Goal: Task Accomplishment & Management: Manage account settings

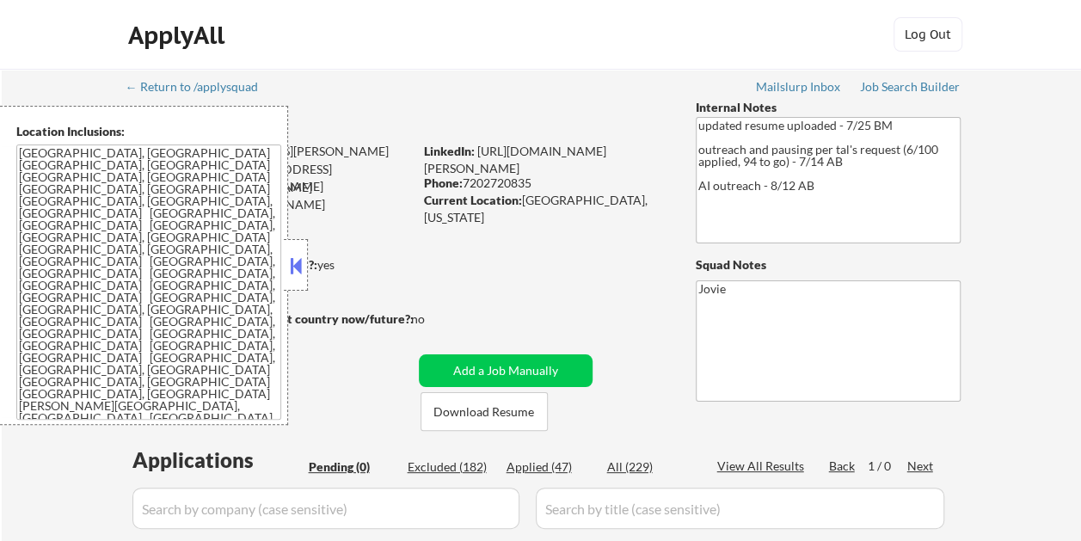
click at [299, 257] on button at bounding box center [295, 266] width 19 height 26
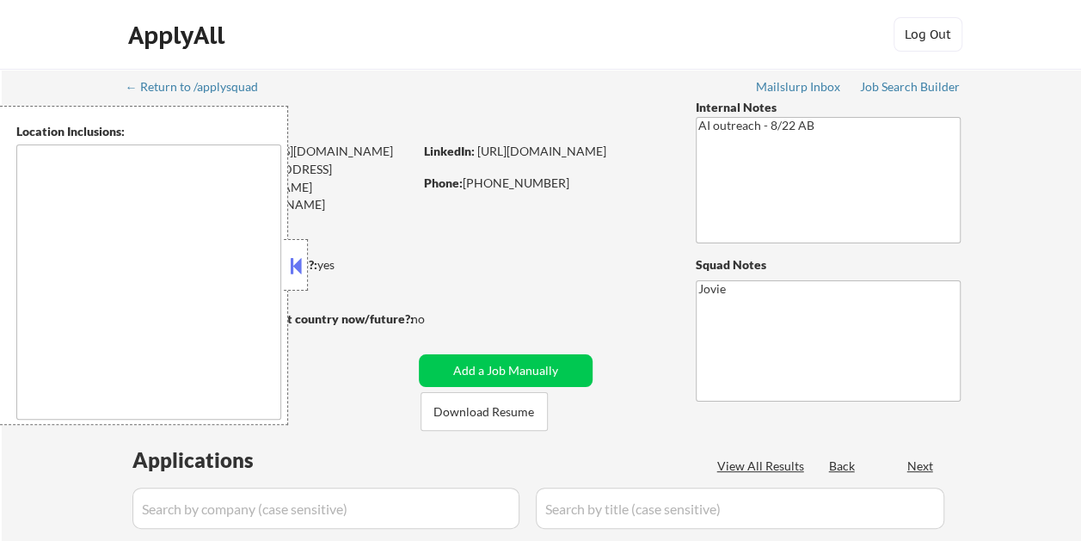
select select ""pending""
type textarea "Glendale, CA Burbank, CA Pasadena, CA West Hollywood, CA Beverly Hills, CA Sant…"
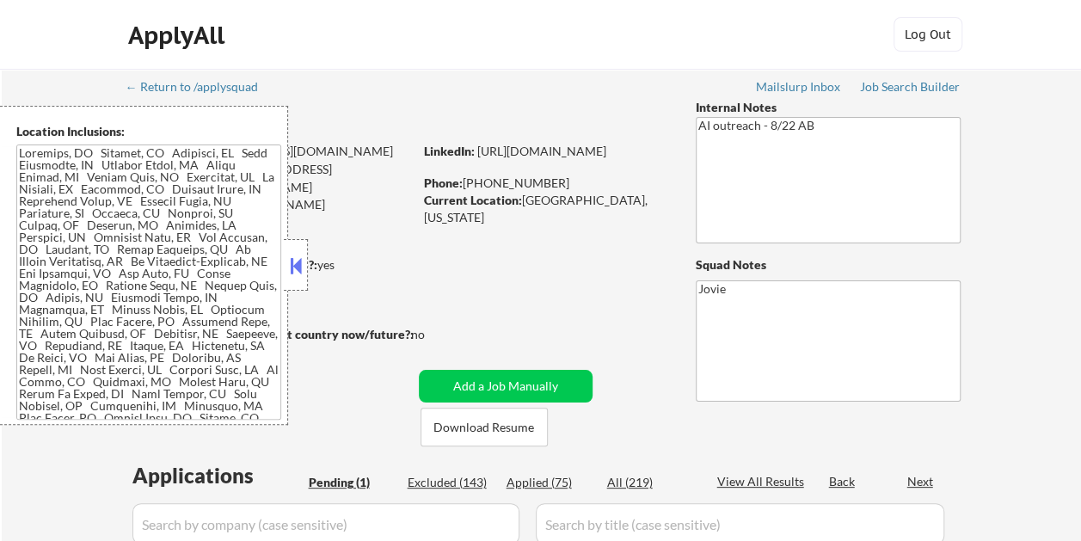
click at [305, 256] on div at bounding box center [296, 265] width 24 height 52
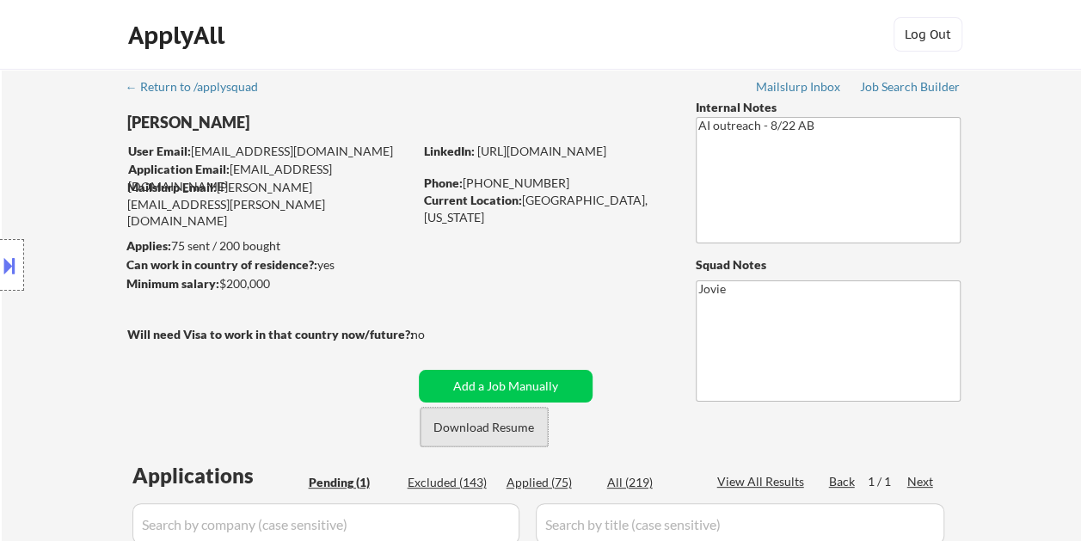
click at [533, 418] on button "Download Resume" at bounding box center [484, 427] width 127 height 39
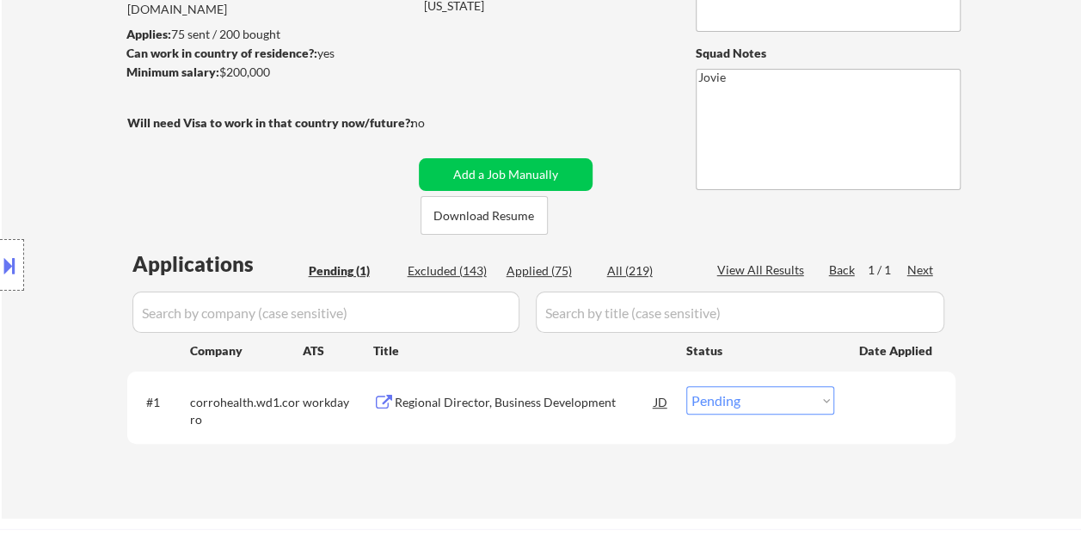
scroll to position [258, 0]
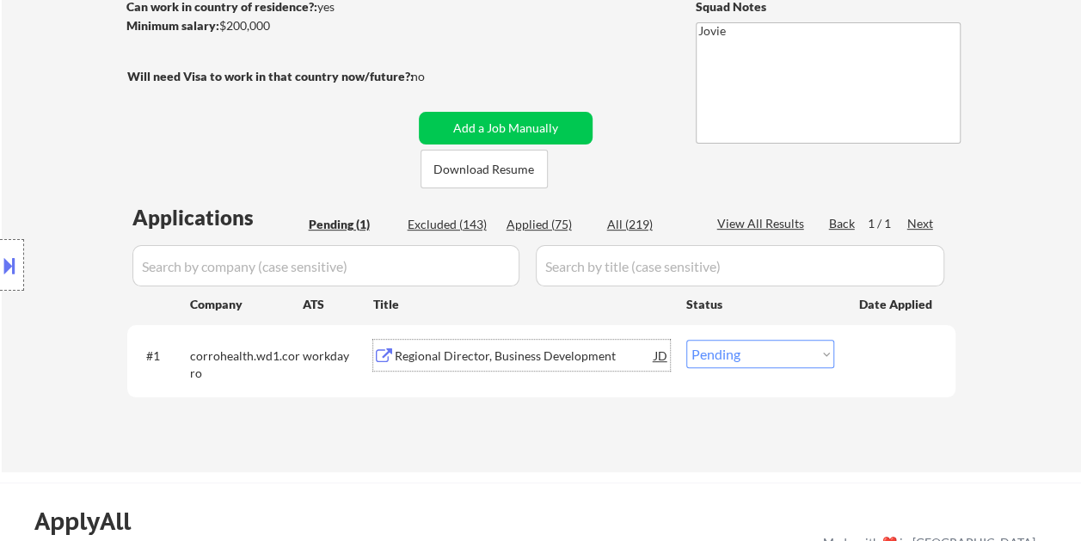
click at [547, 347] on div "Regional Director, Business Development" at bounding box center [525, 355] width 260 height 31
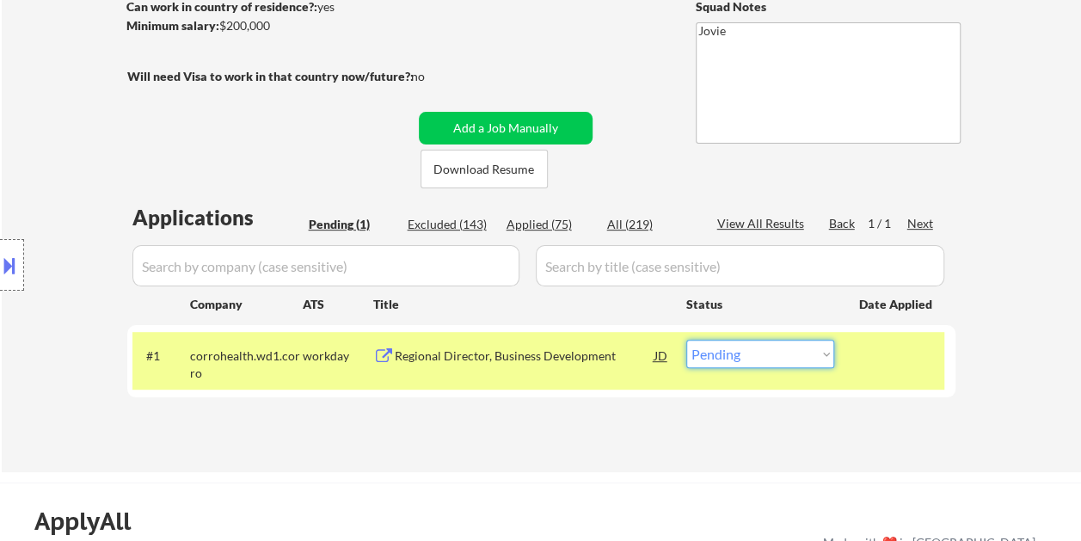
click at [823, 358] on select "Choose an option... Pending Applied Excluded (Questions) Excluded (Expired) Exc…" at bounding box center [760, 354] width 148 height 28
select select ""excluded__bad_match_""
click at [686, 340] on select "Choose an option... Pending Applied Excluded (Questions) Excluded (Expired) Exc…" at bounding box center [760, 354] width 148 height 28
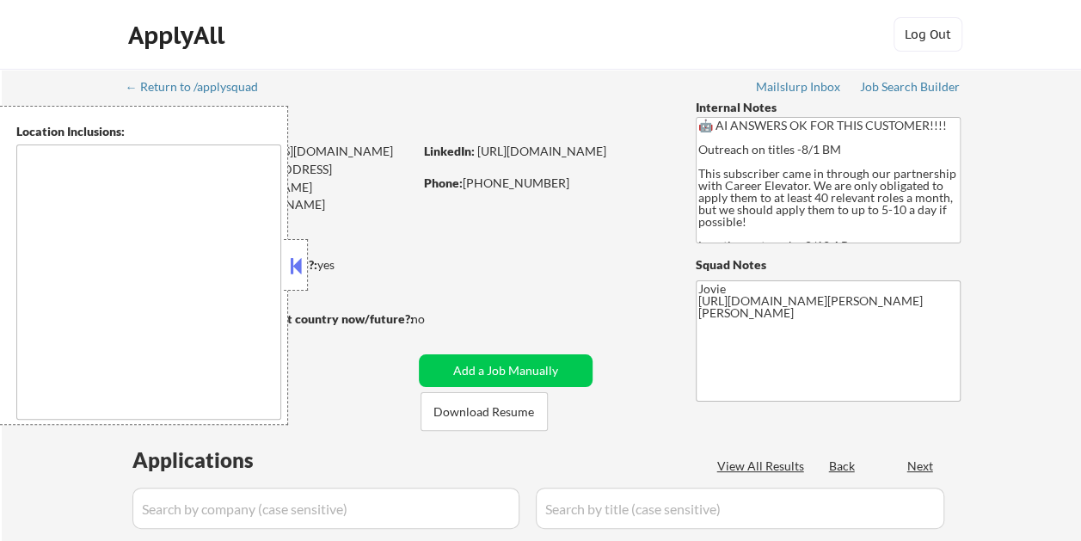
type textarea "Cambridge, MA Somerville, MA Brookline, MA Newton, MA Quincy, MA Medford, MA Ma…"
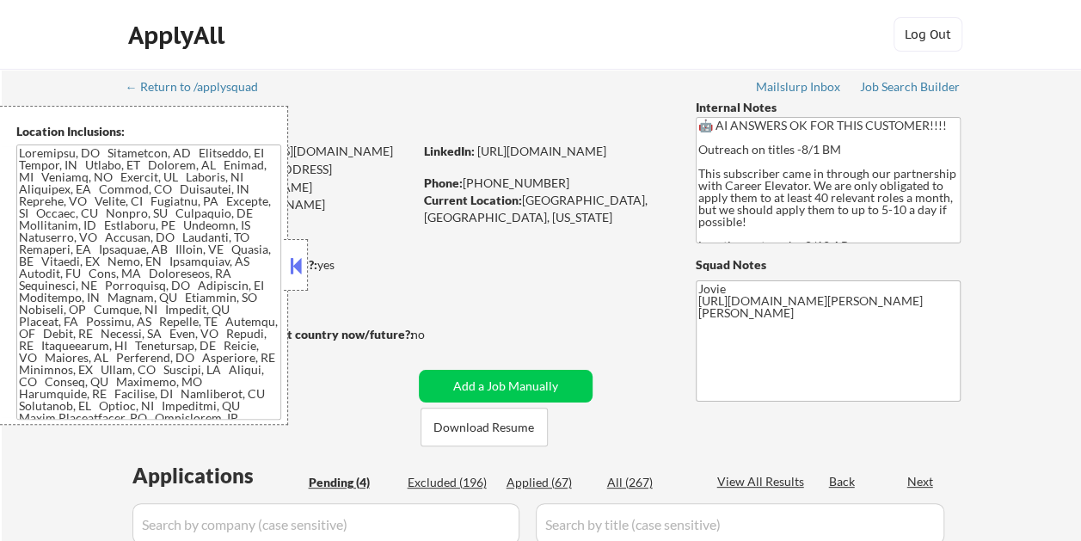
select select ""pending""
click at [302, 260] on button at bounding box center [295, 266] width 19 height 26
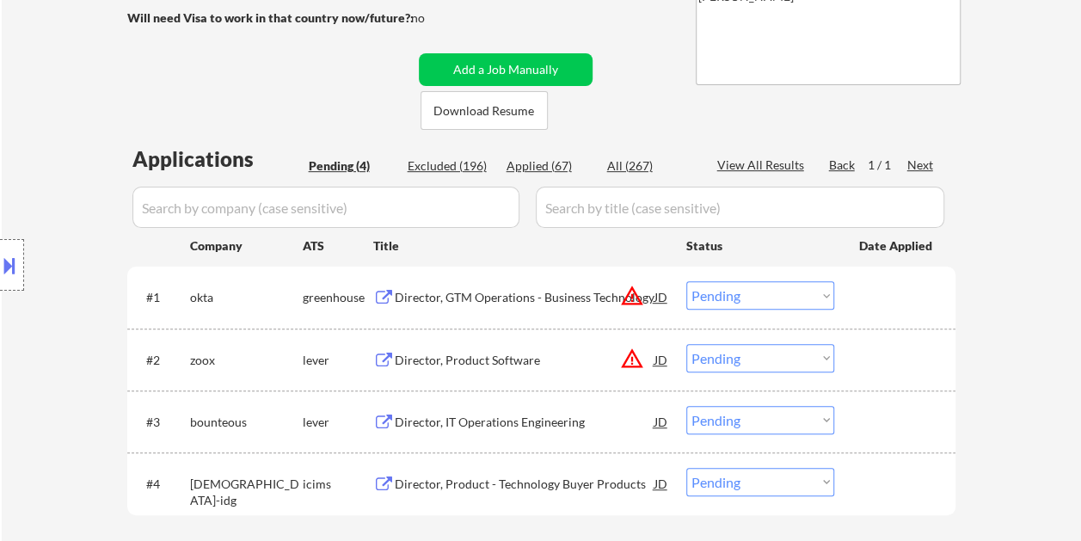
scroll to position [344, 0]
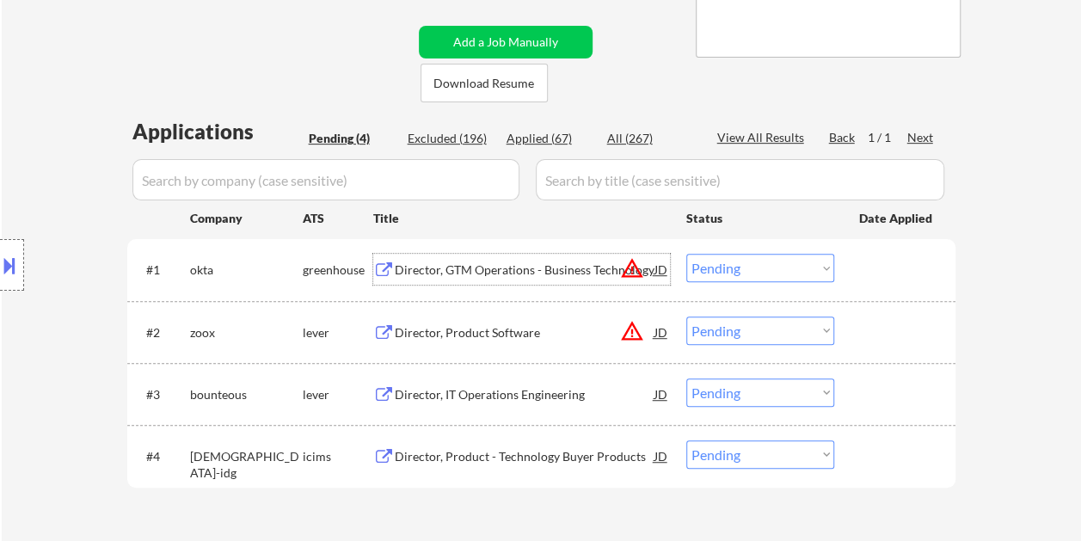
click at [445, 273] on div "Director, GTM Operations - Business Technology" at bounding box center [525, 269] width 260 height 17
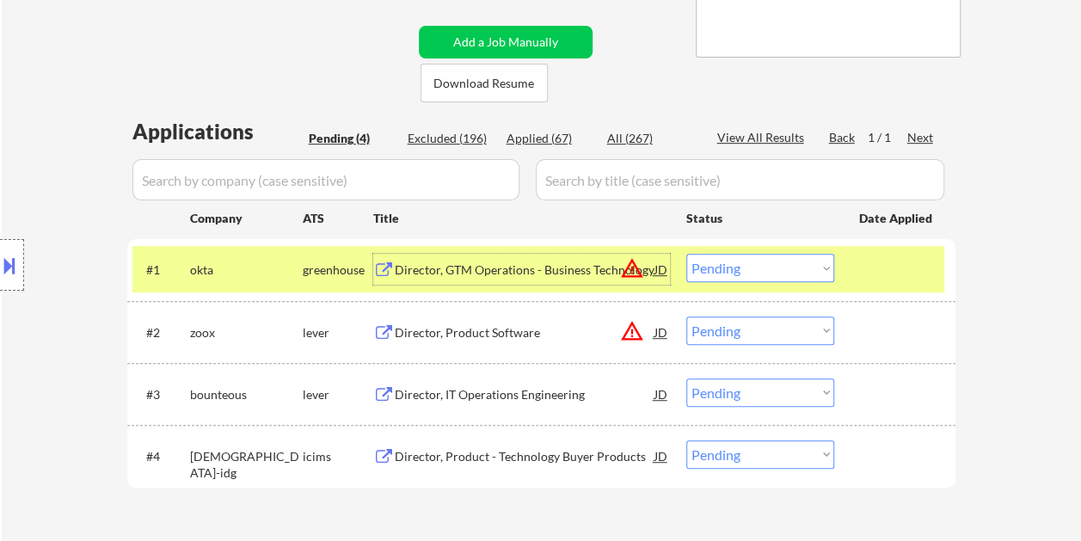
click at [820, 272] on select "Choose an option... Pending Applied Excluded (Questions) Excluded (Expired) Exc…" at bounding box center [760, 268] width 148 height 28
click at [686, 254] on select "Choose an option... Pending Applied Excluded (Questions) Excluded (Expired) Exc…" at bounding box center [760, 268] width 148 height 28
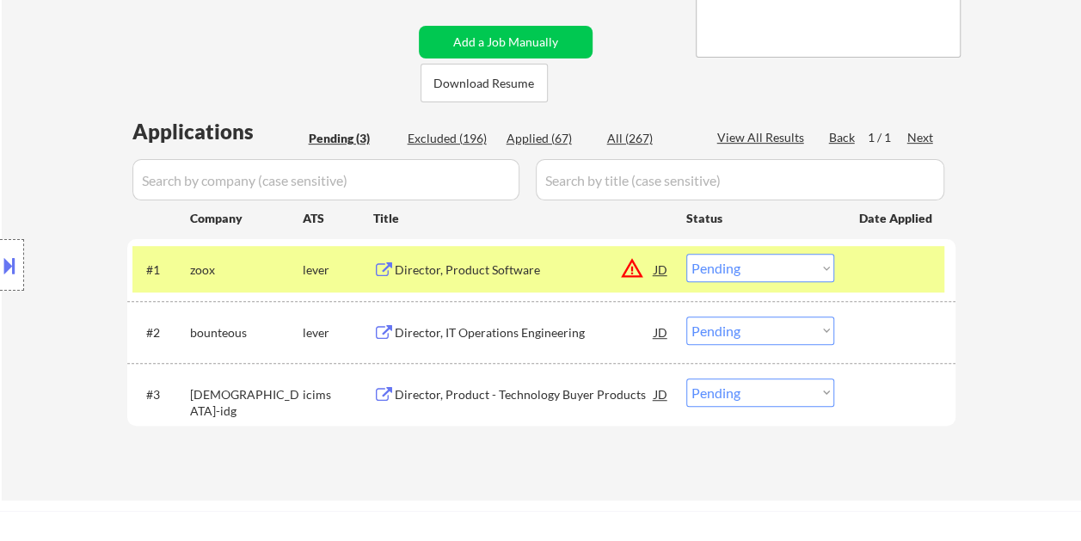
click at [895, 261] on div at bounding box center [897, 269] width 76 height 31
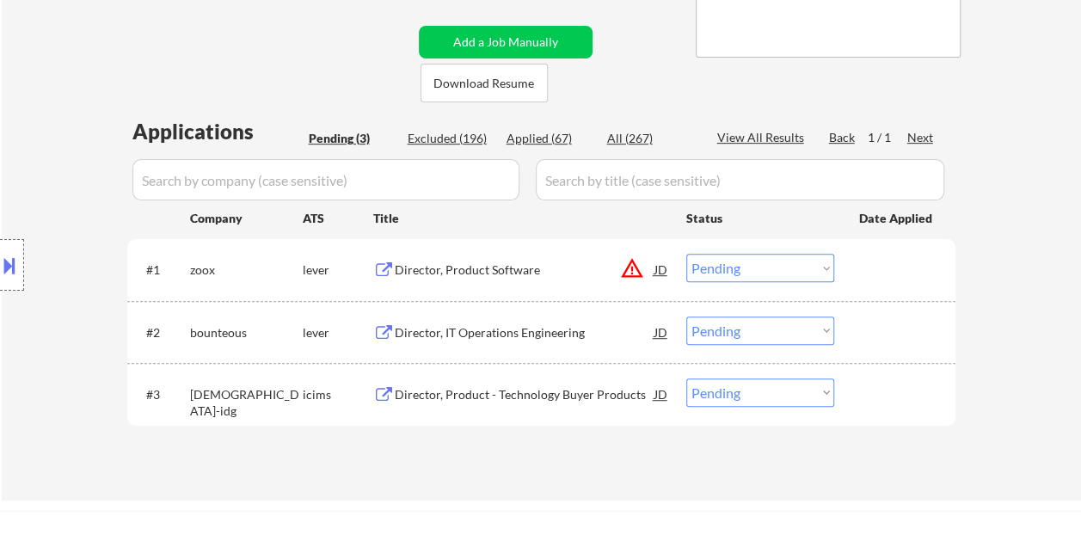
click at [883, 272] on div at bounding box center [897, 269] width 76 height 31
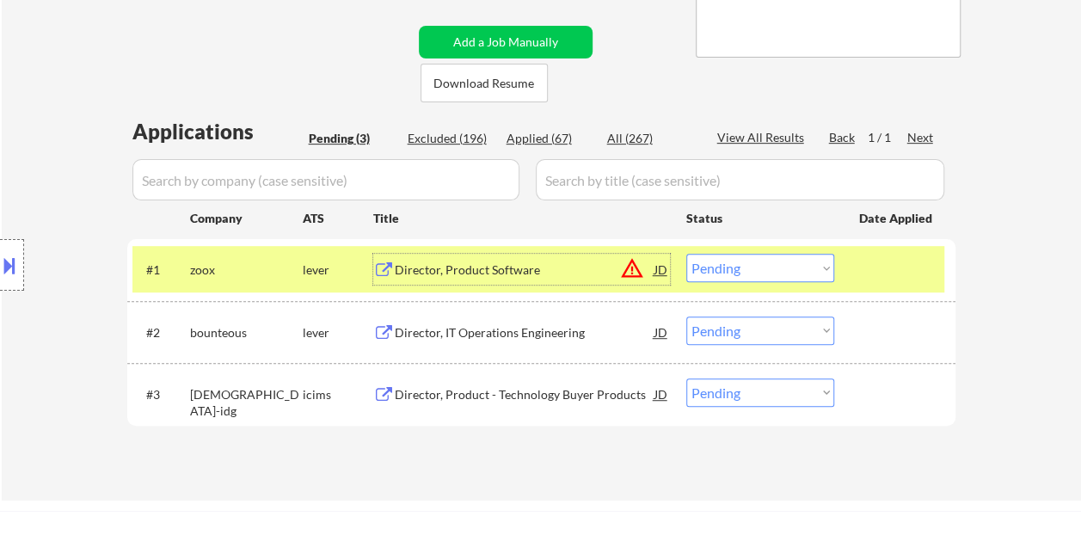
click at [415, 263] on div "Director, Product Software" at bounding box center [525, 269] width 260 height 17
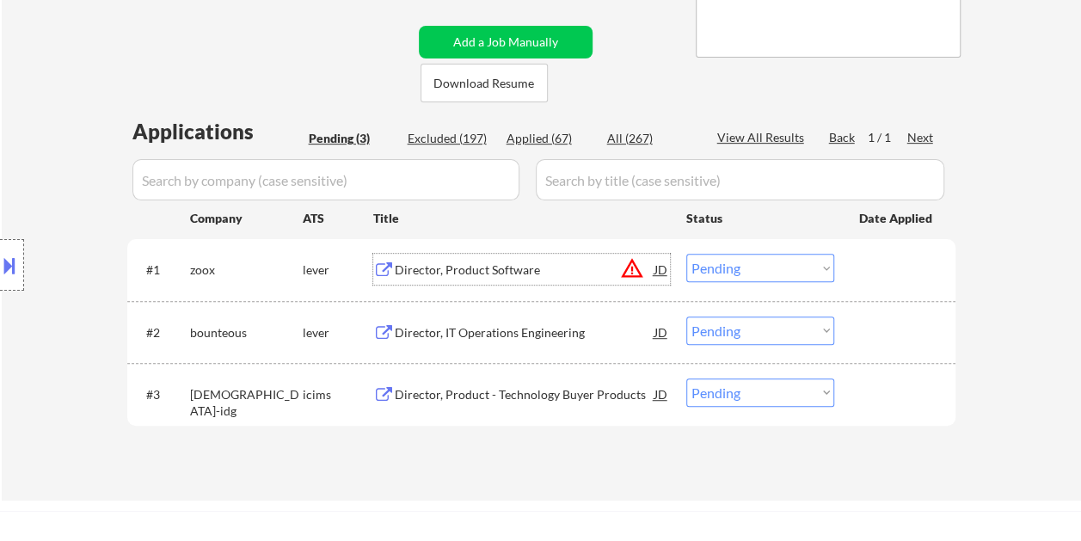
click at [12, 257] on button at bounding box center [9, 265] width 19 height 28
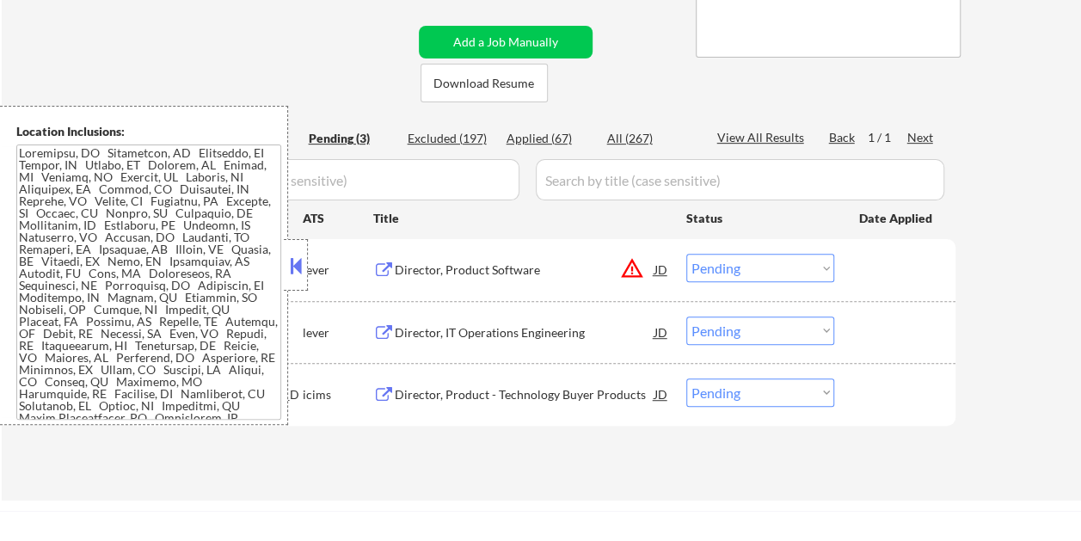
click at [299, 255] on button at bounding box center [295, 266] width 19 height 26
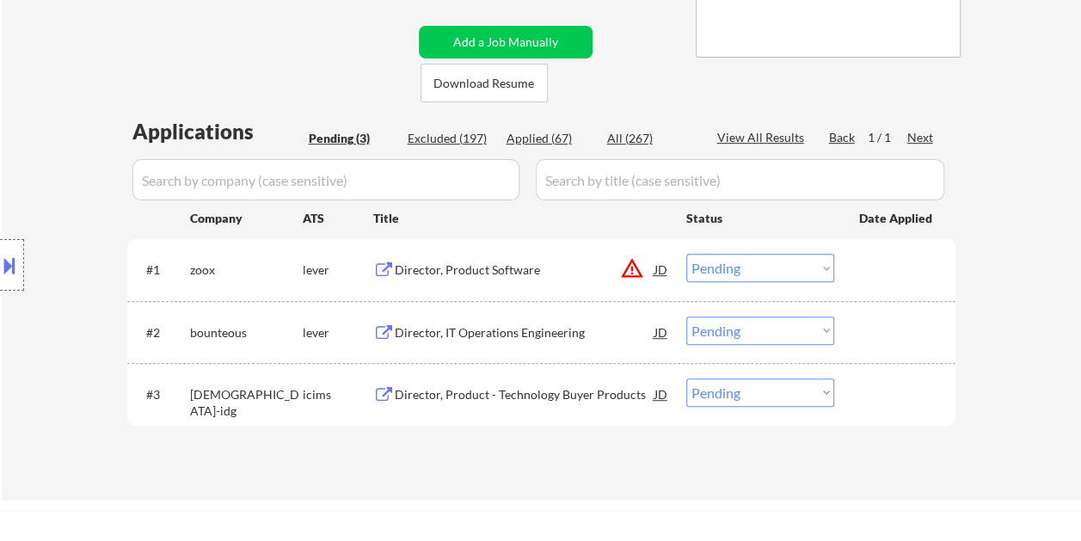
click at [867, 268] on div at bounding box center [897, 269] width 76 height 31
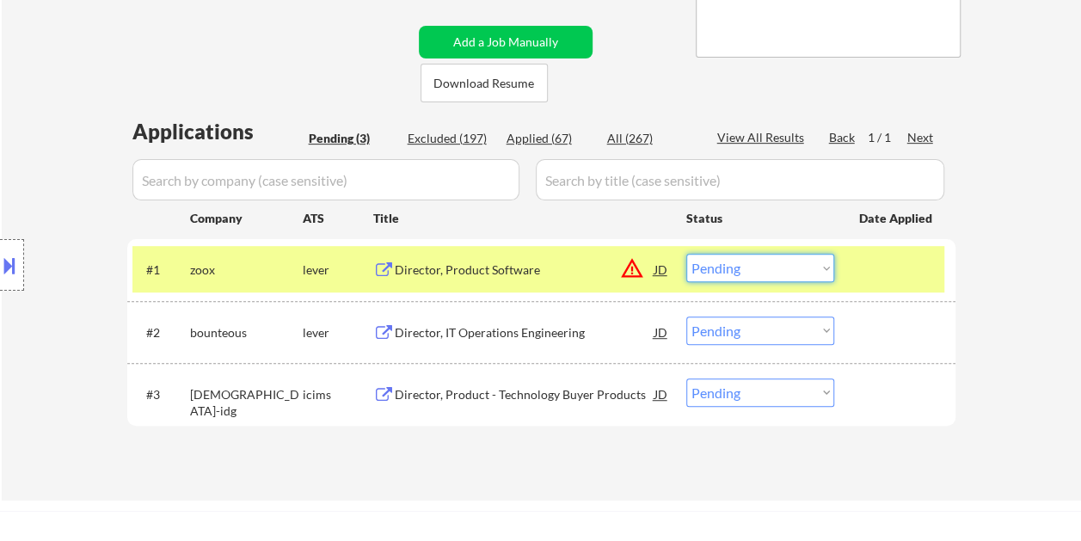
click at [826, 268] on select "Choose an option... Pending Applied Excluded (Questions) Excluded (Expired) Exc…" at bounding box center [760, 268] width 148 height 28
click at [686, 254] on select "Choose an option... Pending Applied Excluded (Questions) Excluded (Expired) Exc…" at bounding box center [760, 268] width 148 height 28
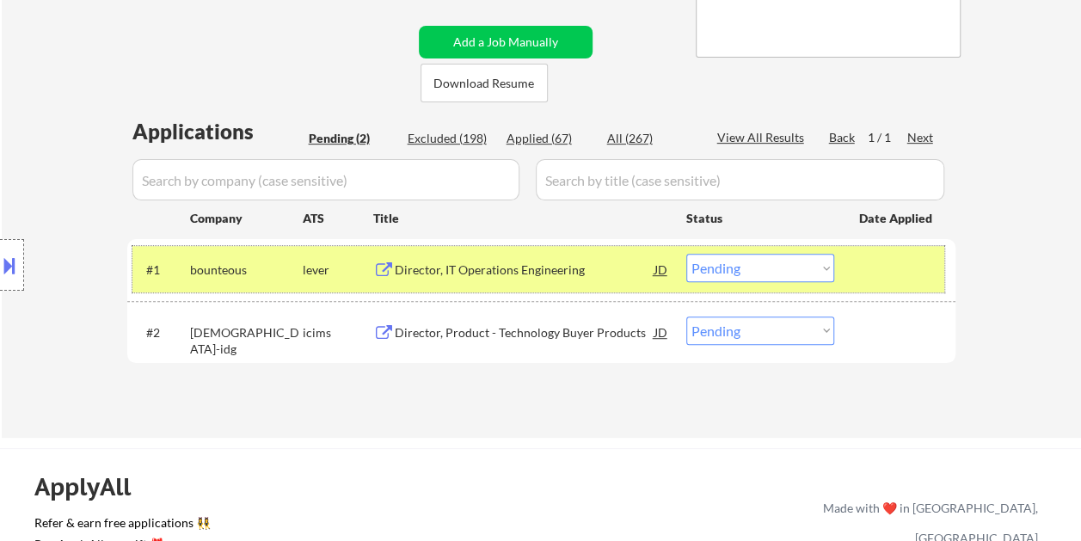
click at [875, 266] on div at bounding box center [897, 269] width 76 height 31
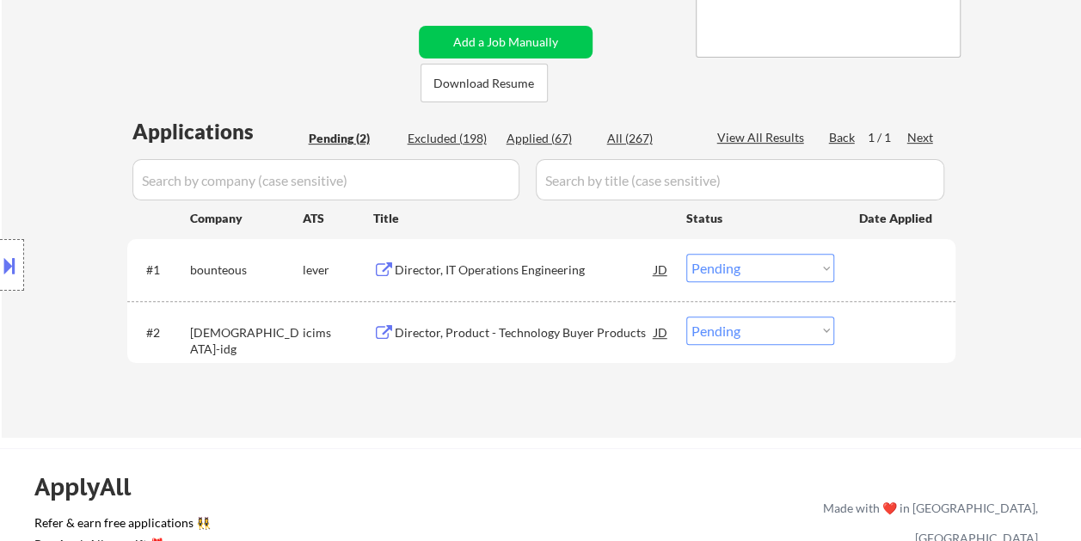
click at [883, 266] on div at bounding box center [897, 269] width 76 height 31
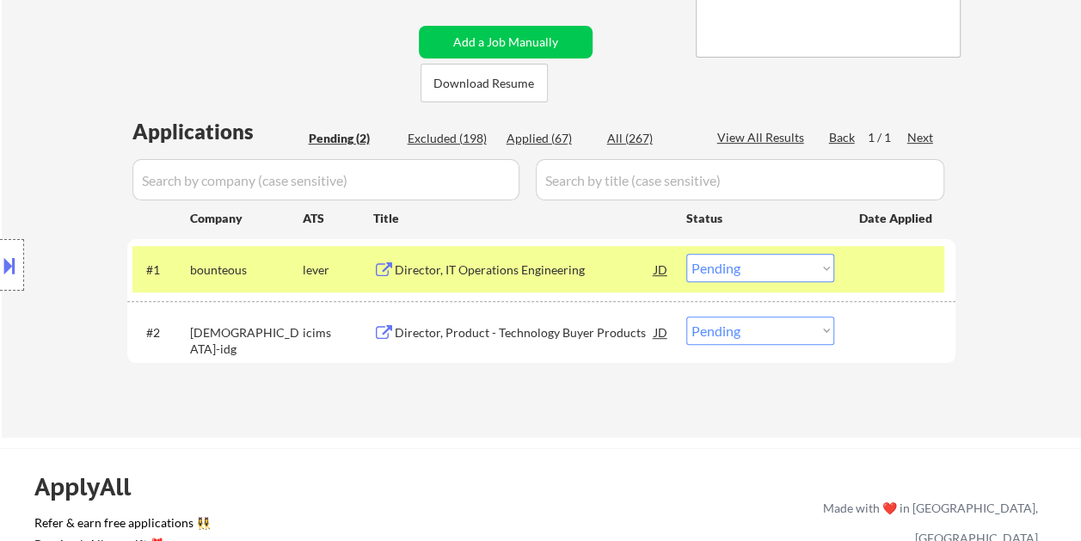
click at [440, 274] on div "Director, IT Operations Engineering" at bounding box center [525, 269] width 260 height 17
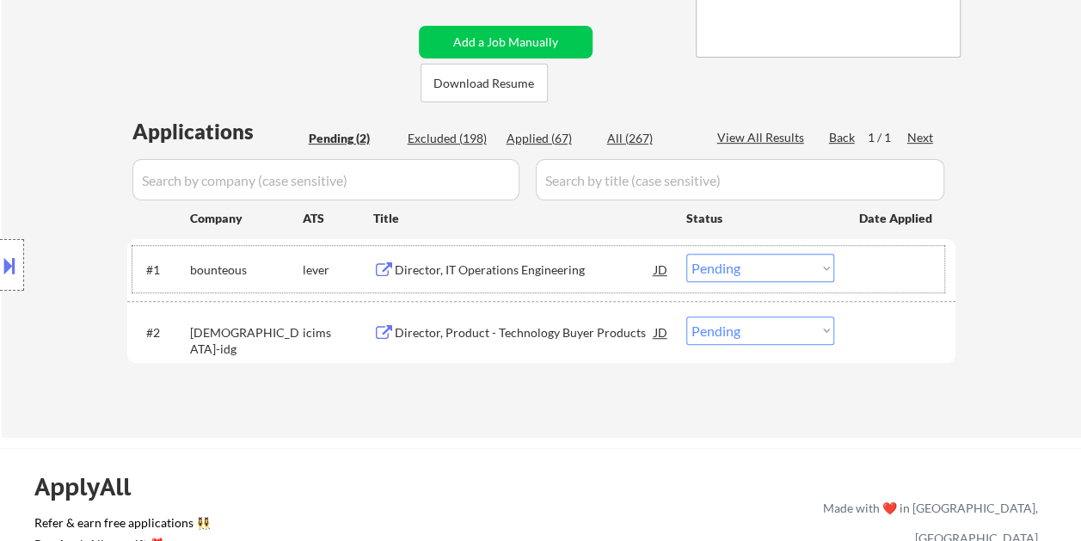
click at [866, 279] on div at bounding box center [897, 269] width 76 height 31
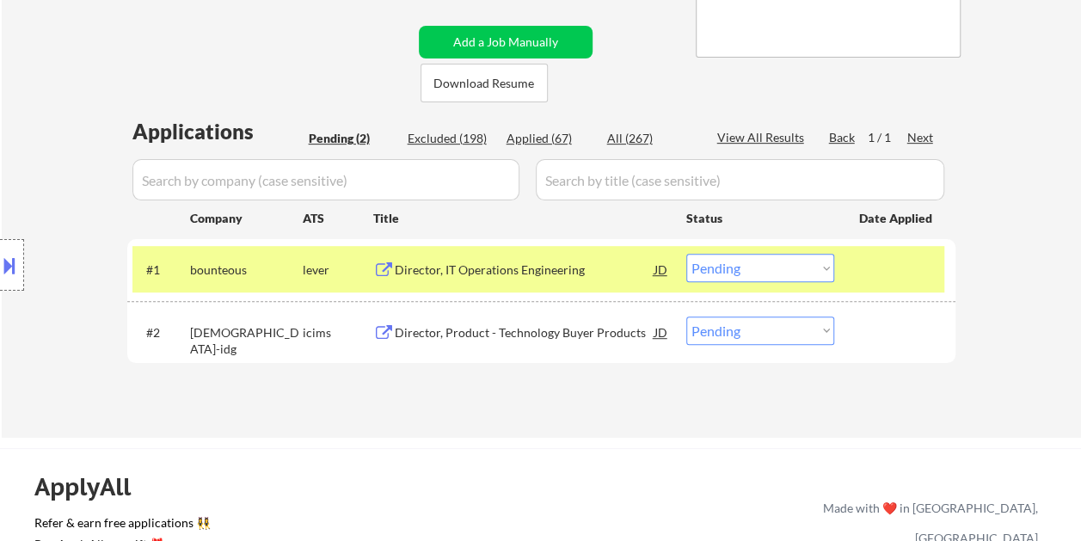
click at [826, 272] on select "Choose an option... Pending Applied Excluded (Questions) Excluded (Expired) Exc…" at bounding box center [760, 268] width 148 height 28
click at [686, 254] on select "Choose an option... Pending Applied Excluded (Questions) Excluded (Expired) Exc…" at bounding box center [760, 268] width 148 height 28
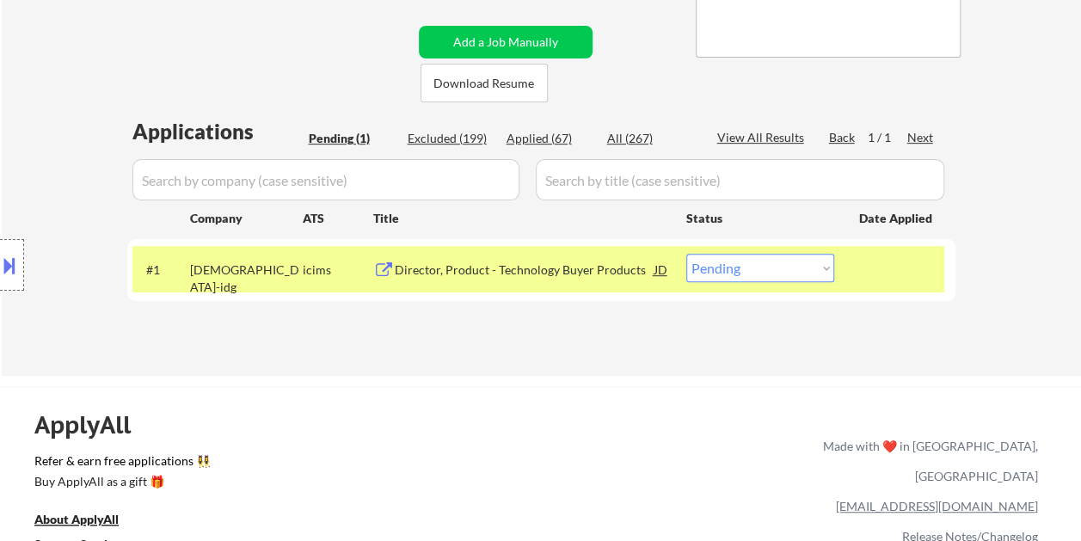
click at [878, 280] on div at bounding box center [897, 269] width 76 height 31
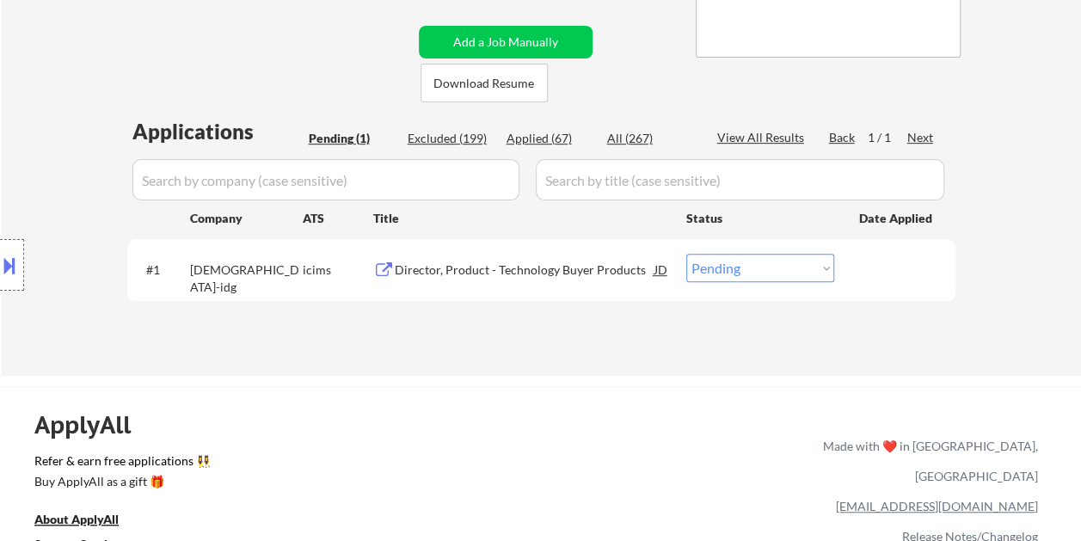
click at [877, 277] on div at bounding box center [897, 269] width 76 height 31
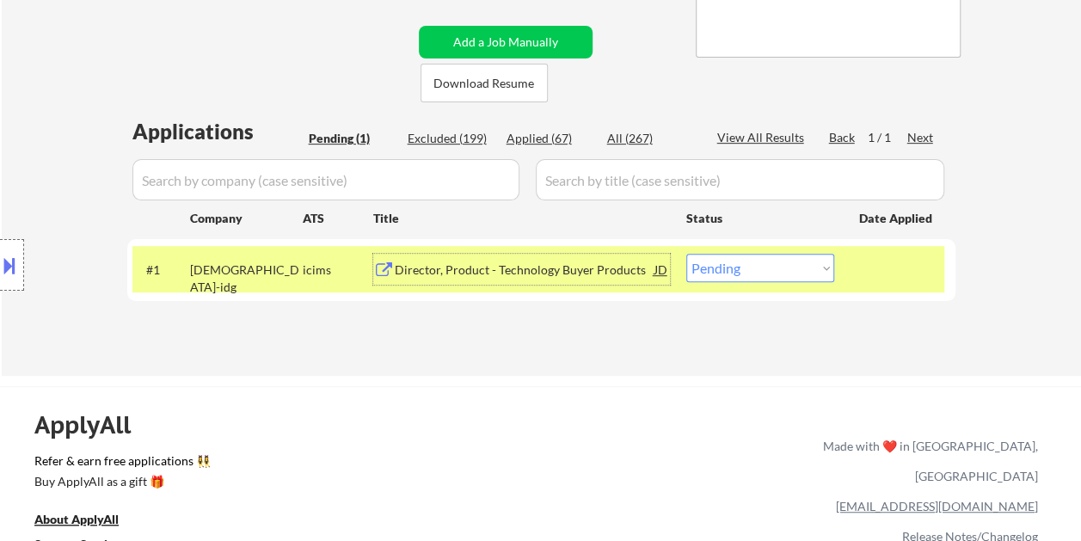
click at [449, 260] on div "Director, Product - Technology Buyer Products" at bounding box center [525, 269] width 260 height 31
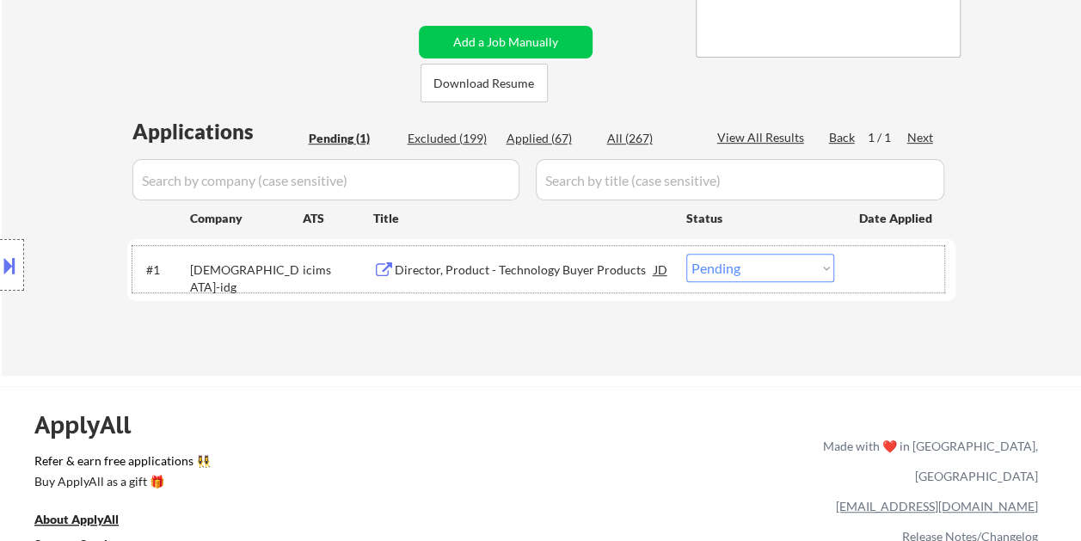
drag, startPoint x: 883, startPoint y: 271, endPoint x: 777, endPoint y: 275, distance: 105.9
click at [883, 272] on div at bounding box center [897, 269] width 76 height 31
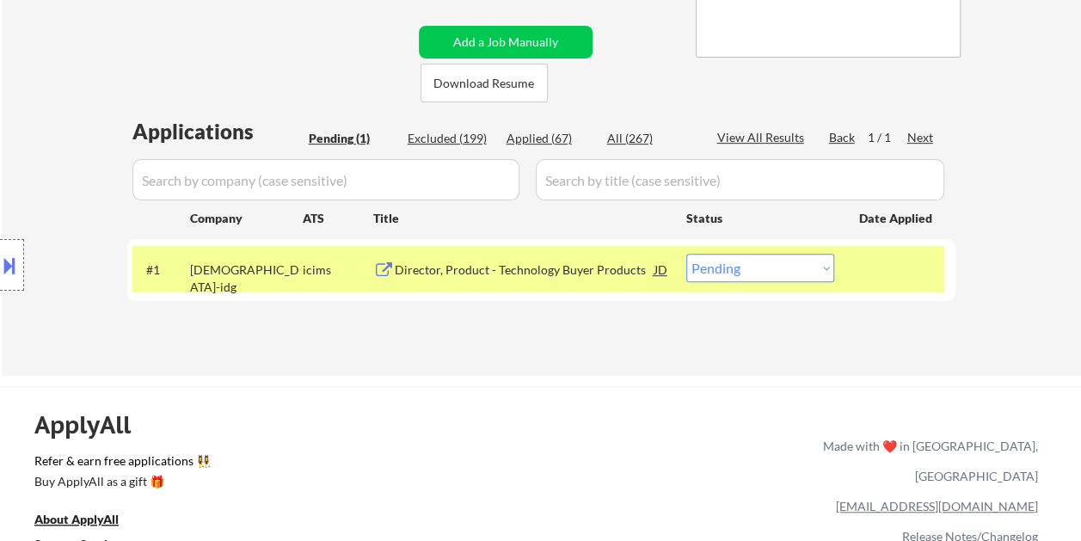
click at [594, 279] on div "Director, Product - Technology Buyer Products" at bounding box center [525, 269] width 260 height 31
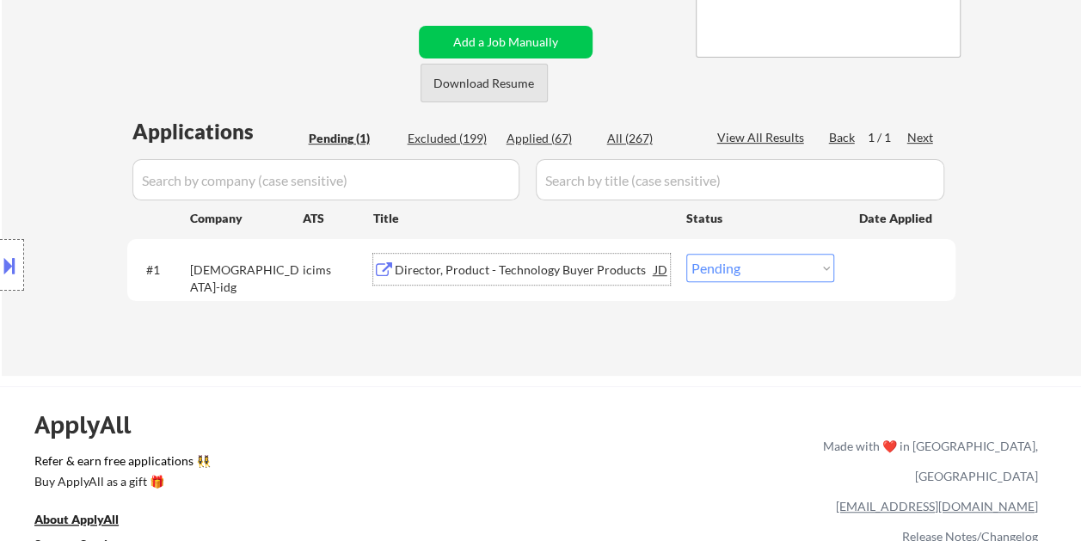
click at [473, 84] on button "Download Resume" at bounding box center [484, 83] width 127 height 39
click at [907, 268] on div at bounding box center [897, 269] width 76 height 31
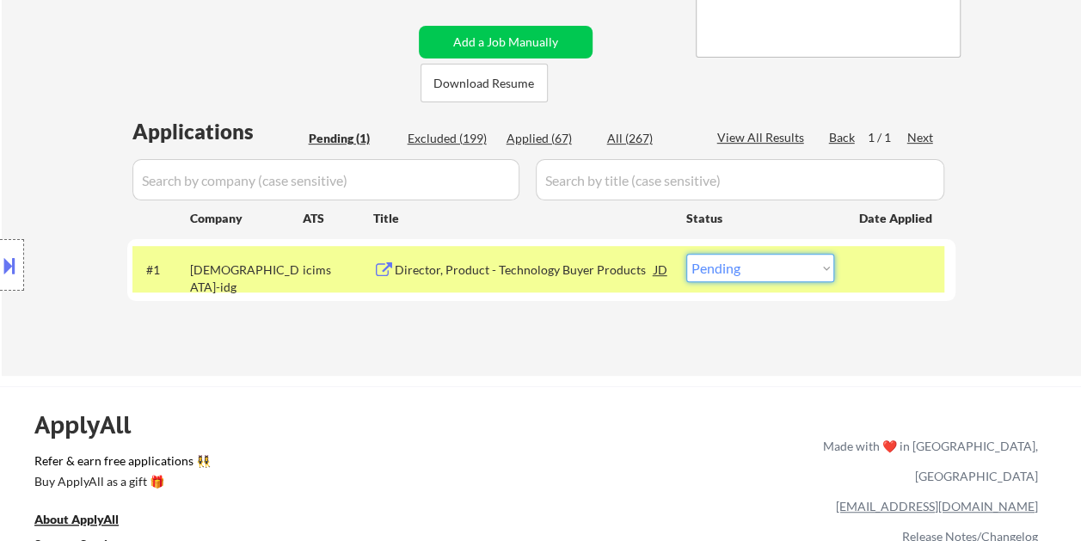
click at [825, 275] on select "Choose an option... Pending Applied Excluded (Questions) Excluded (Expired) Exc…" at bounding box center [760, 268] width 148 height 28
select select ""applied""
click at [686, 254] on select "Choose an option... Pending Applied Excluded (Questions) Excluded (Expired) Exc…" at bounding box center [760, 268] width 148 height 28
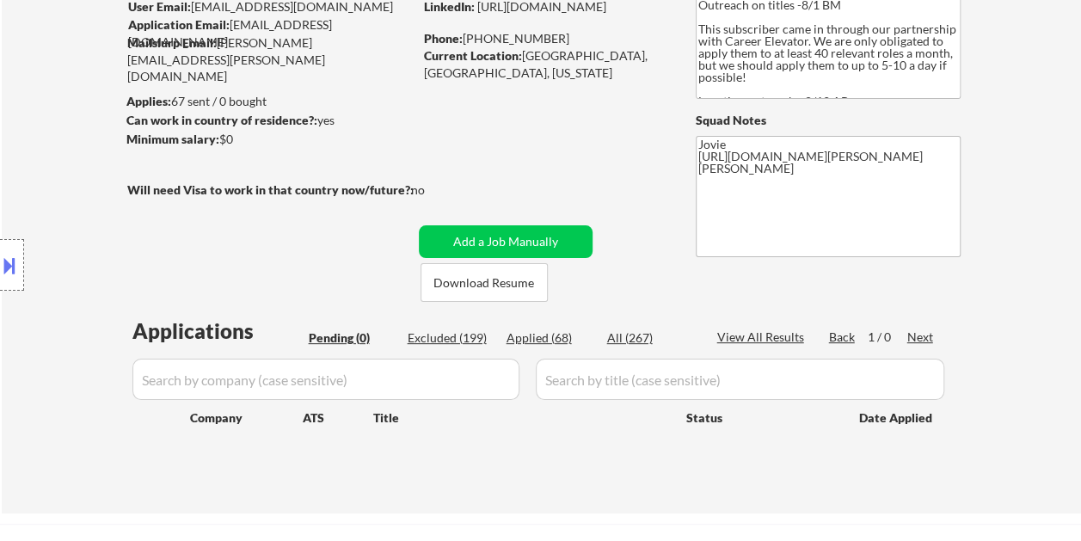
scroll to position [172, 0]
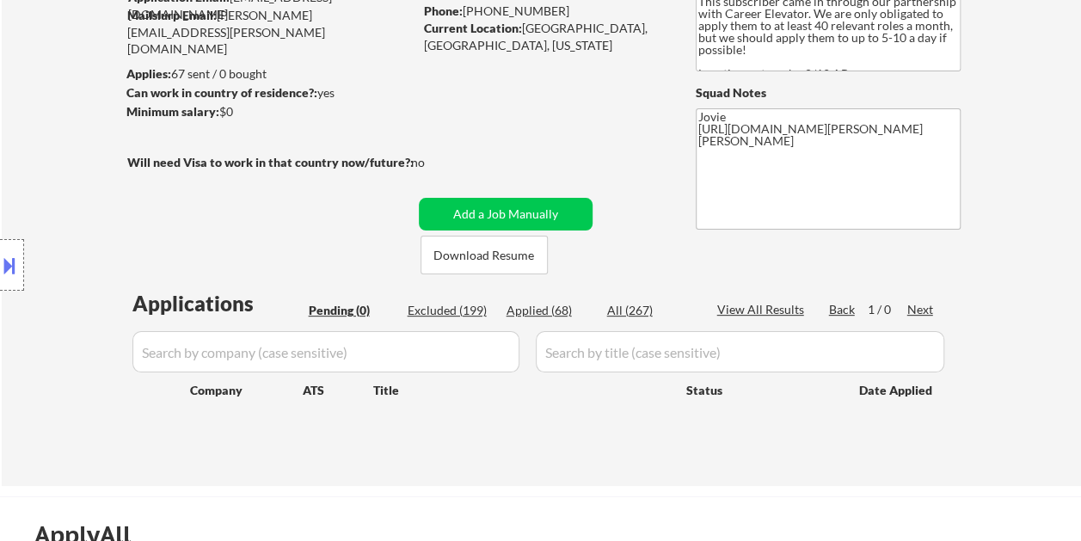
click at [534, 315] on div "Applied (68)" at bounding box center [550, 310] width 86 height 17
click at [525, 310] on div "Applied (68)" at bounding box center [550, 310] width 86 height 17
select select ""applied""
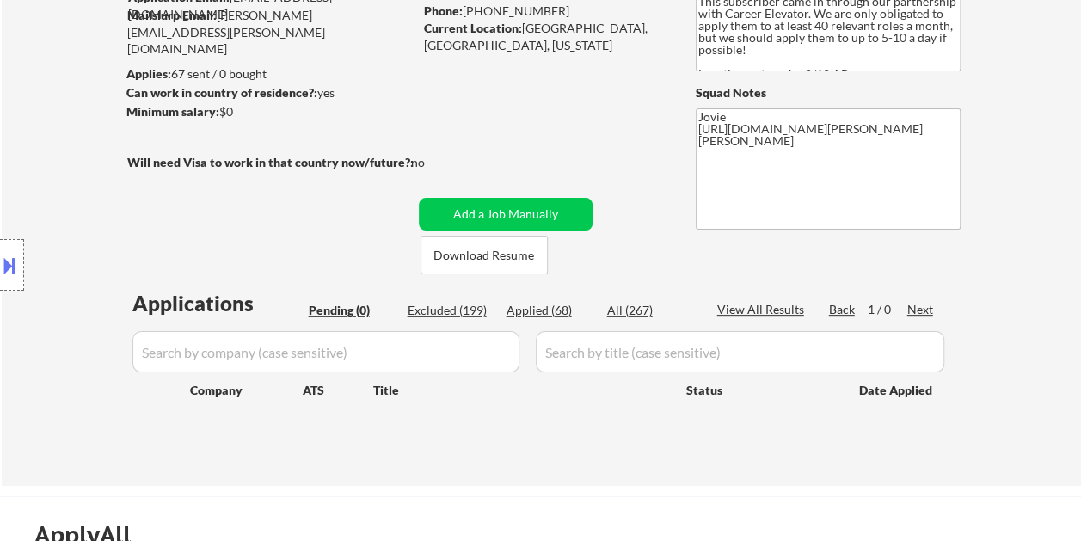
select select ""applied""
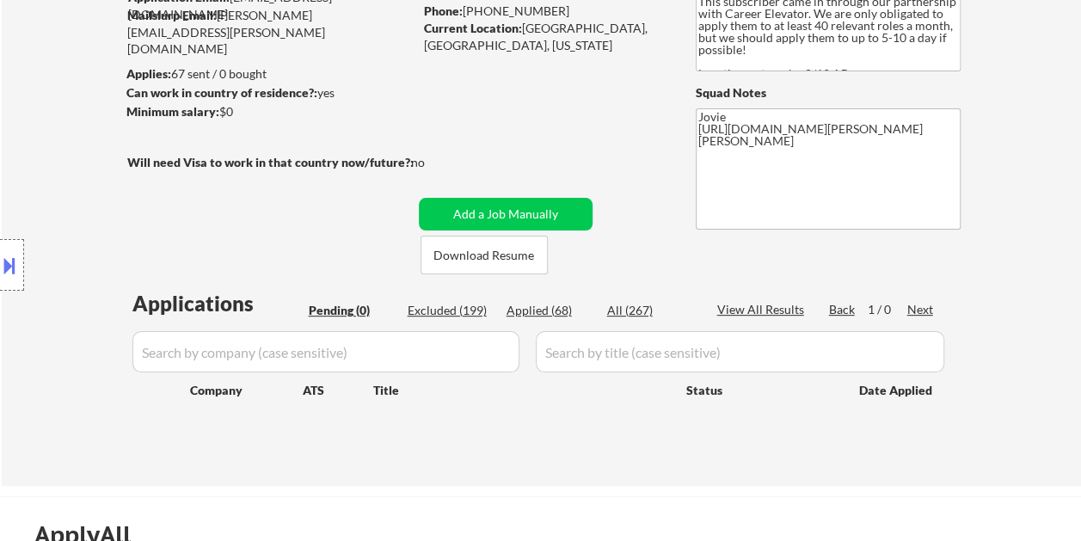
select select ""applied""
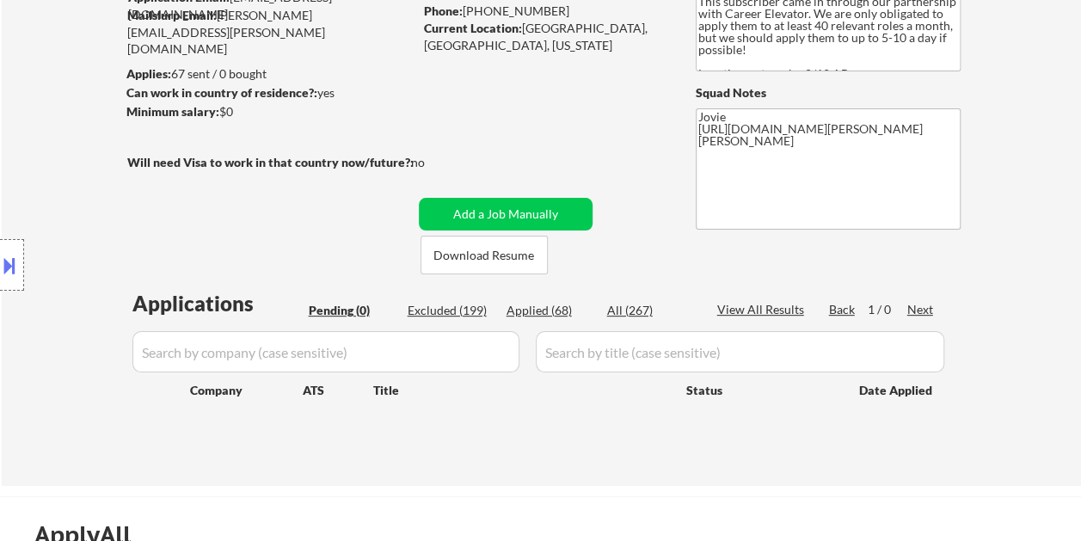
select select ""applied""
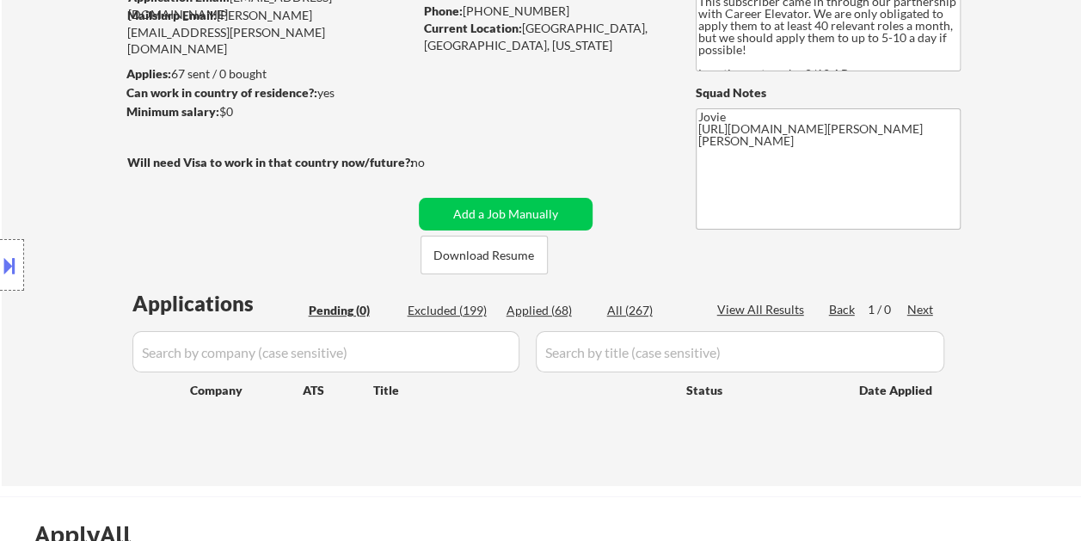
select select ""applied""
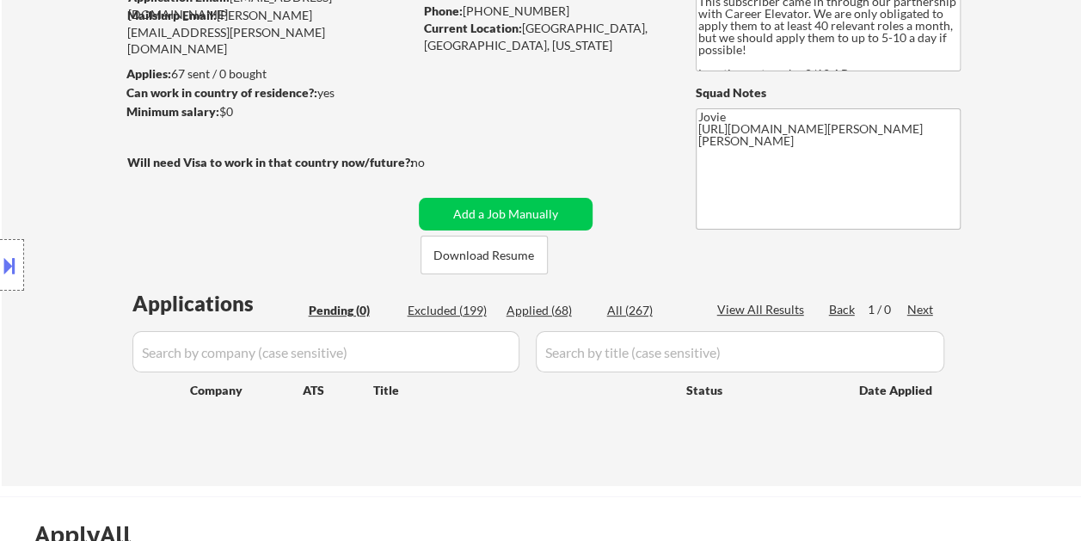
select select ""applied""
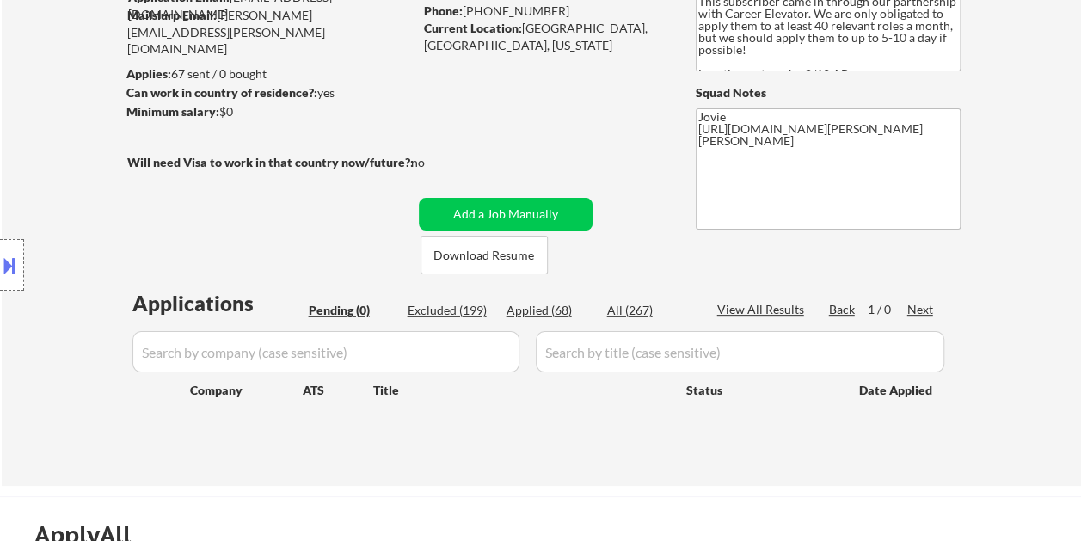
select select ""applied""
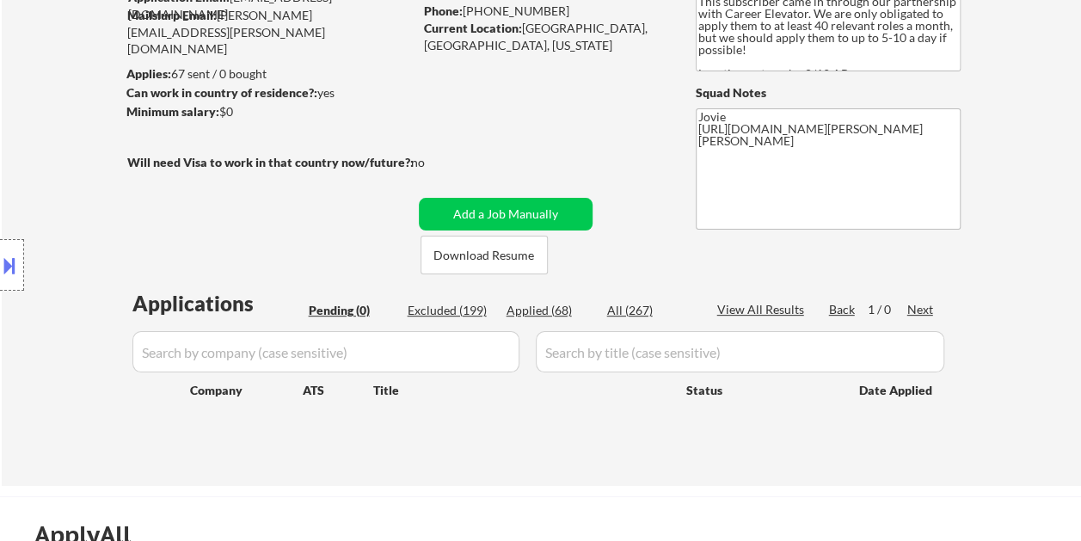
select select ""applied""
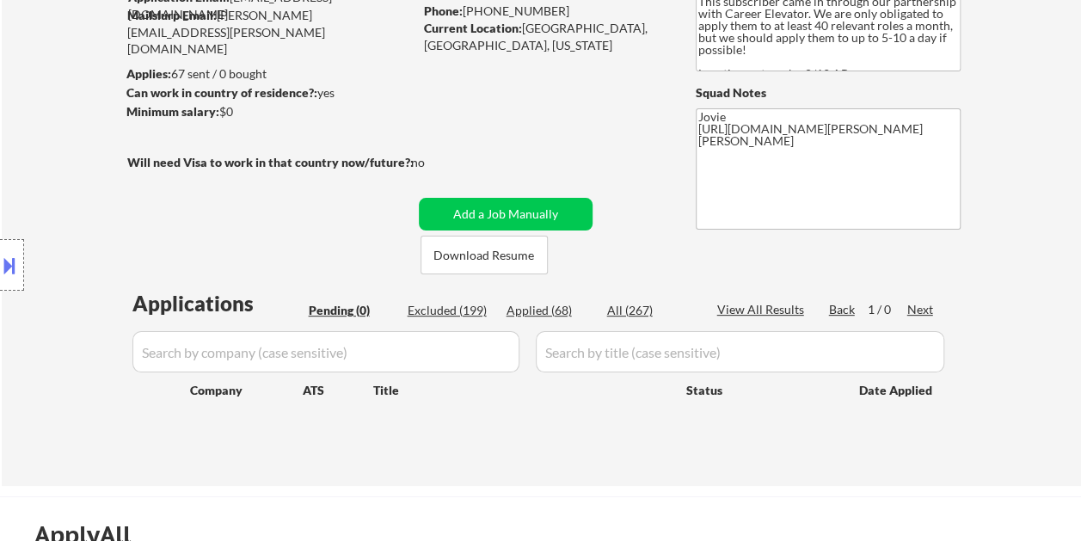
select select ""applied""
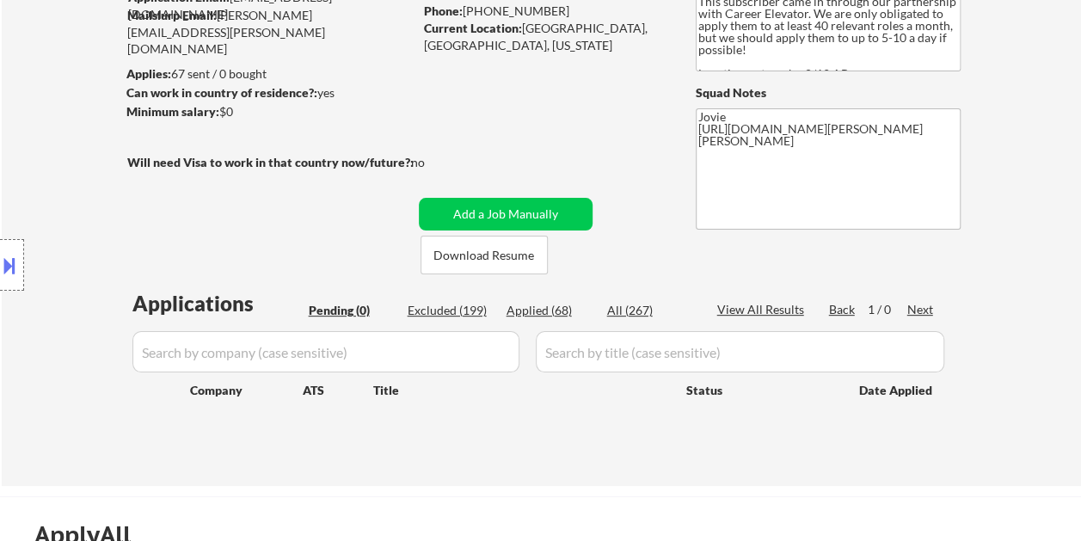
select select ""applied""
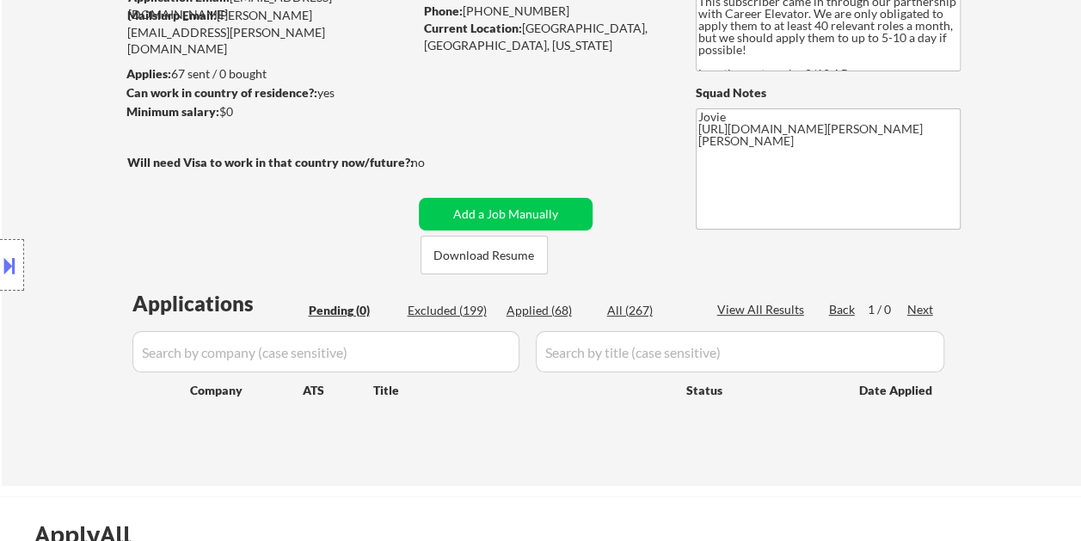
select select ""applied""
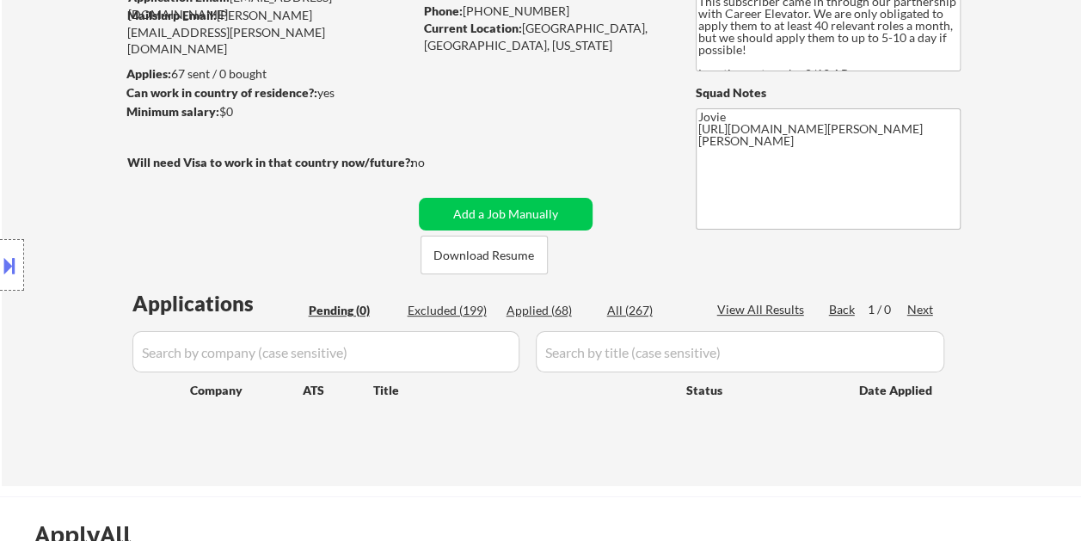
select select ""applied""
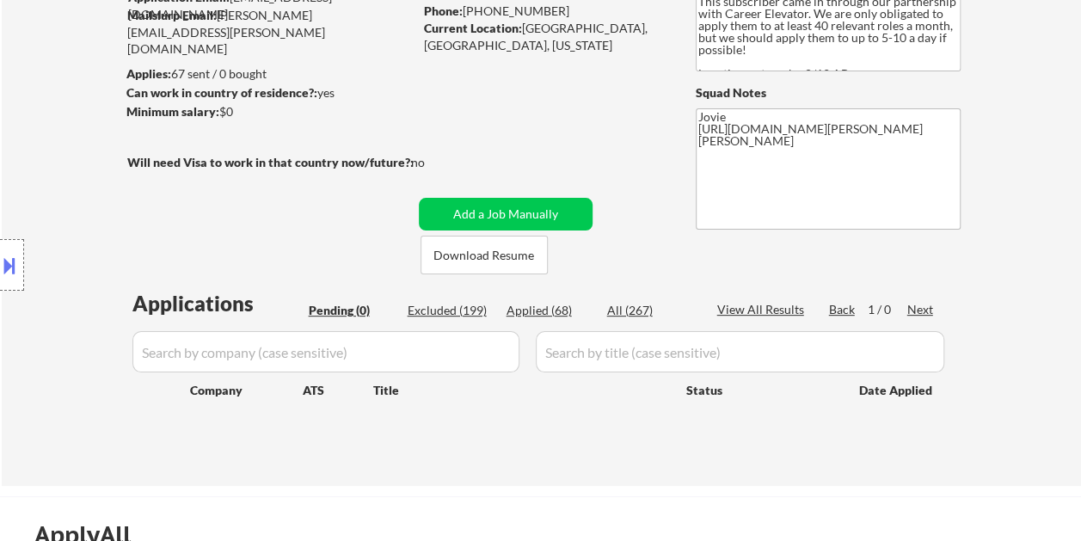
select select ""applied""
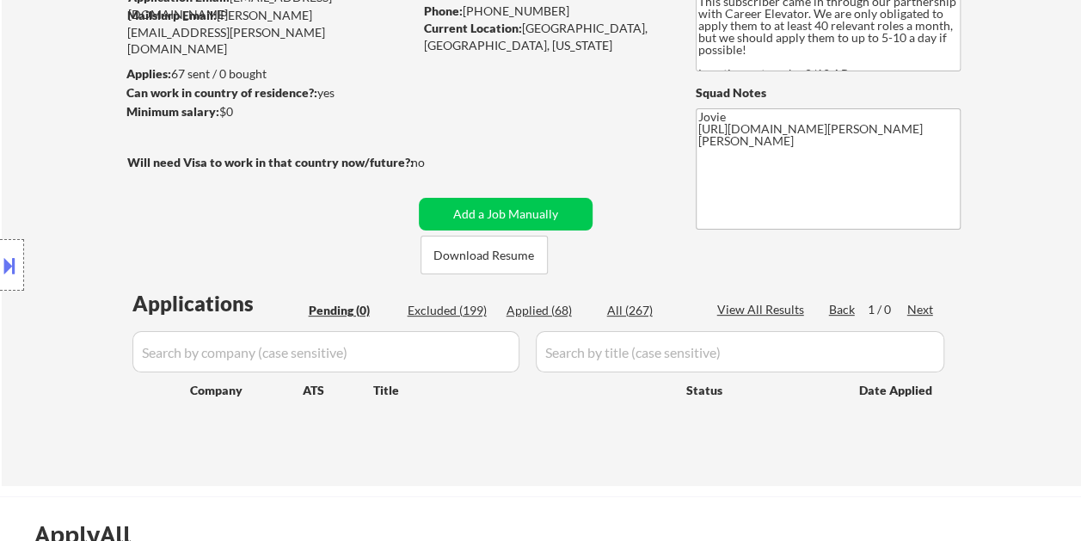
select select ""applied""
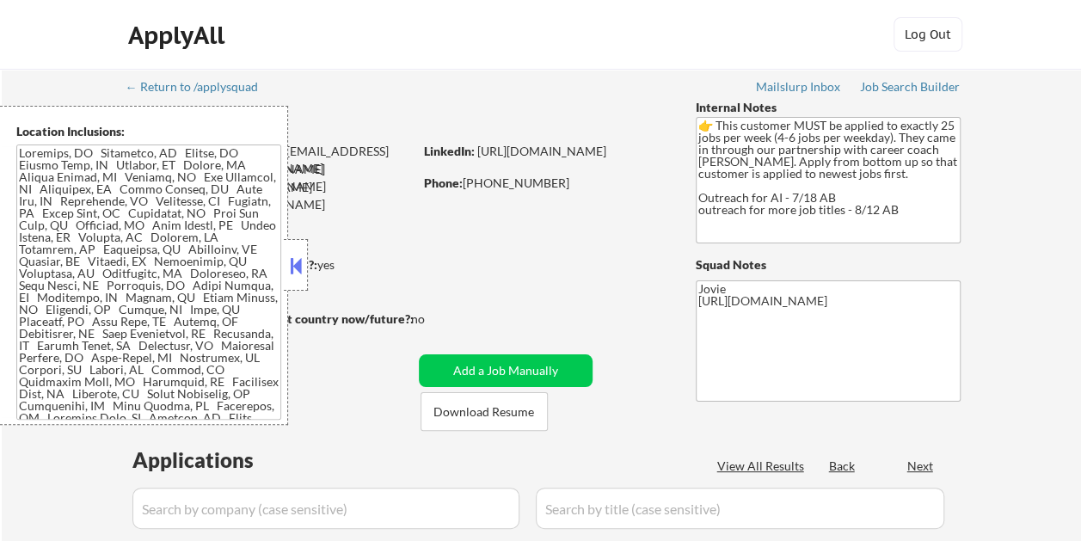
select select ""pending""
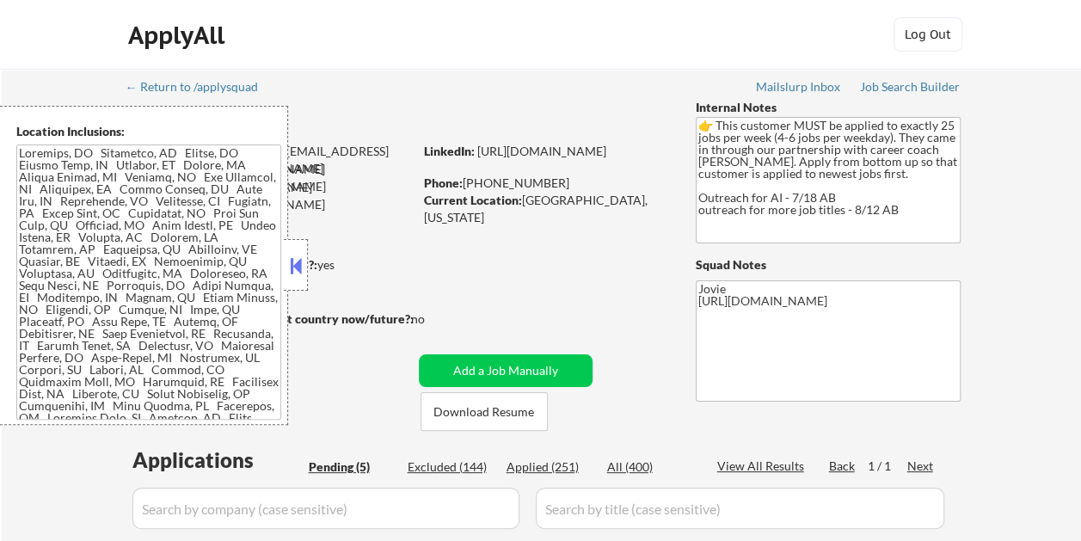
click at [292, 260] on button at bounding box center [295, 266] width 19 height 26
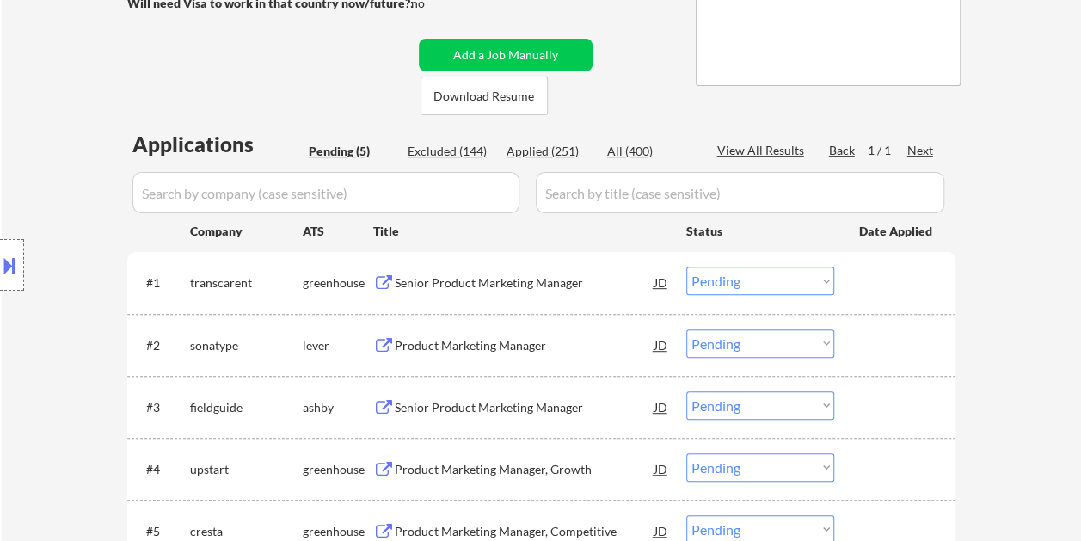
scroll to position [318, 0]
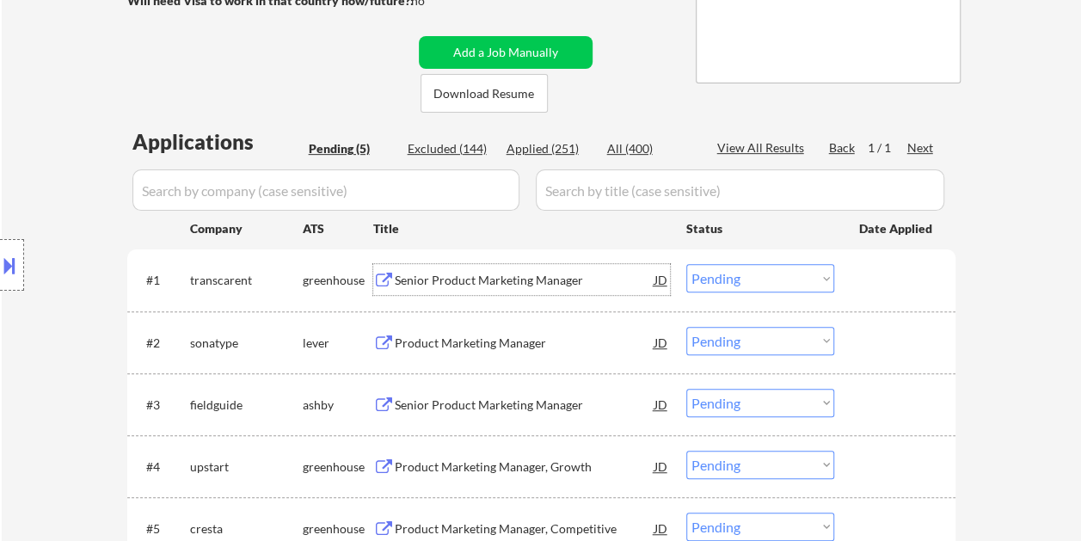
click at [455, 270] on div "Senior Product Marketing Manager" at bounding box center [525, 279] width 260 height 31
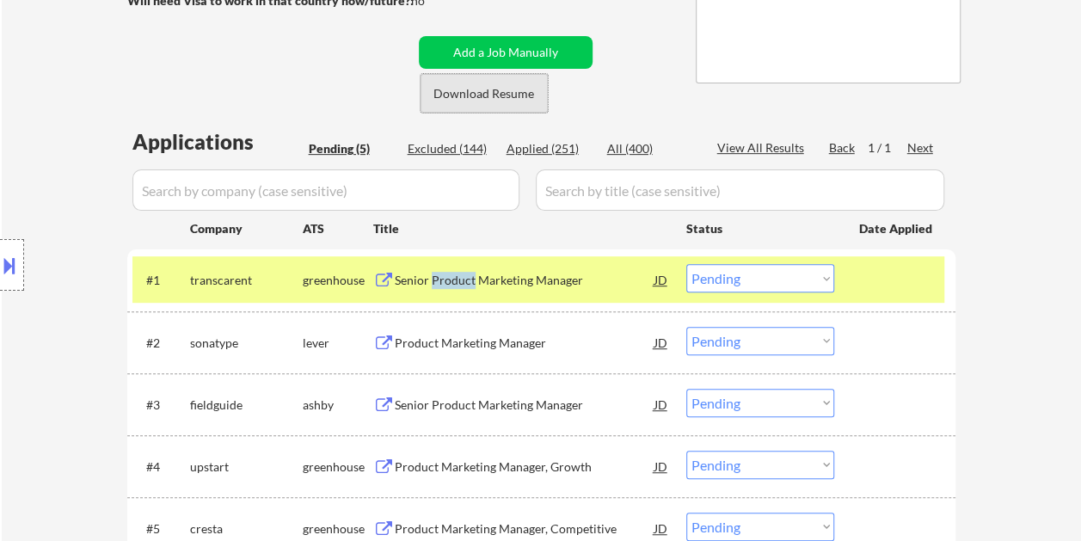
click at [456, 100] on button "Download Resume" at bounding box center [484, 93] width 127 height 39
drag, startPoint x: 456, startPoint y: 100, endPoint x: 382, endPoint y: 3, distance: 121.5
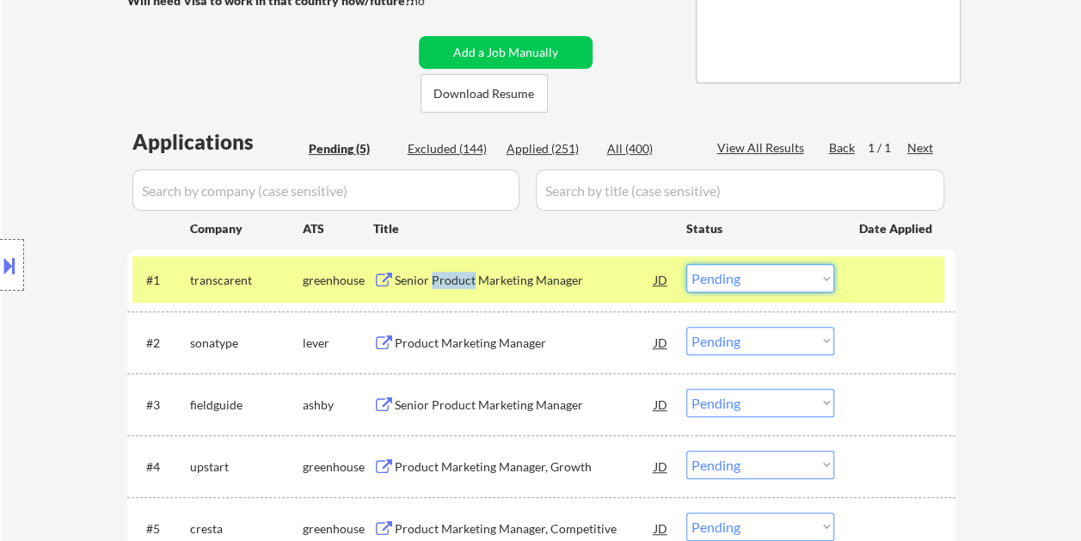
click at [831, 280] on select "Choose an option... Pending Applied Excluded (Questions) Excluded (Expired) Exc…" at bounding box center [760, 278] width 148 height 28
click at [686, 264] on select "Choose an option... Pending Applied Excluded (Questions) Excluded (Expired) Exc…" at bounding box center [760, 278] width 148 height 28
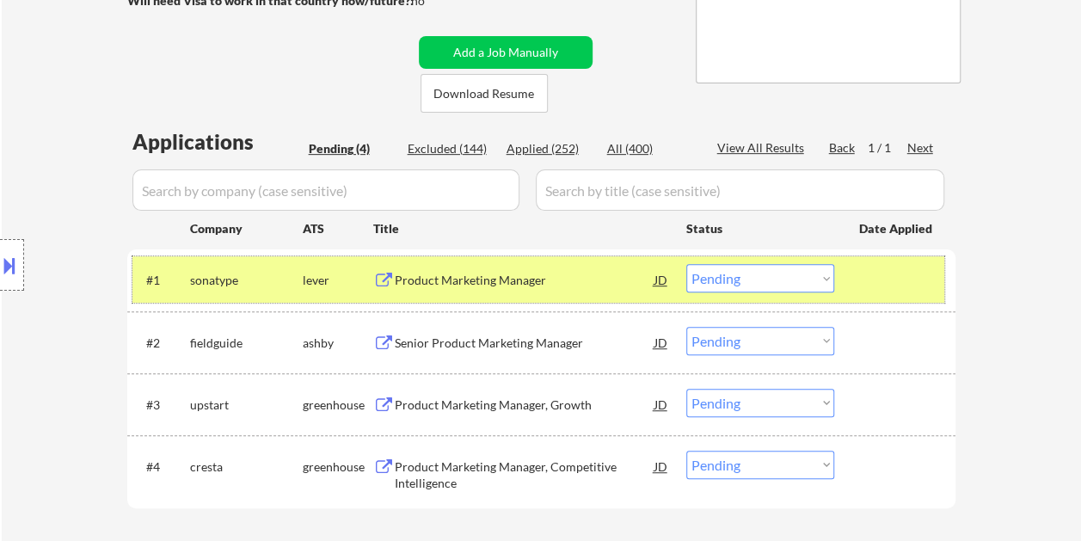
click at [893, 277] on div at bounding box center [897, 279] width 76 height 31
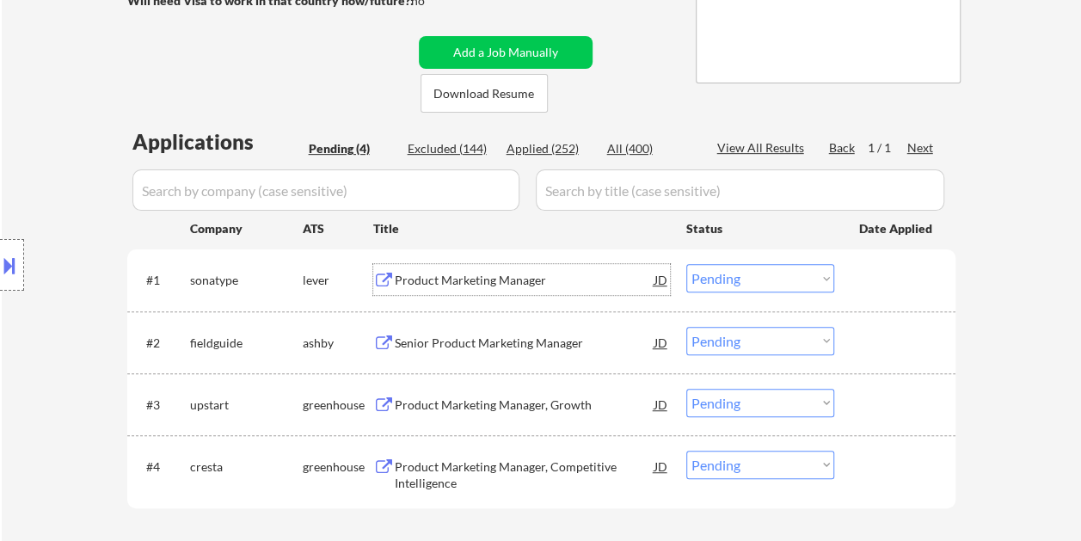
click at [566, 271] on div "Product Marketing Manager" at bounding box center [525, 279] width 260 height 31
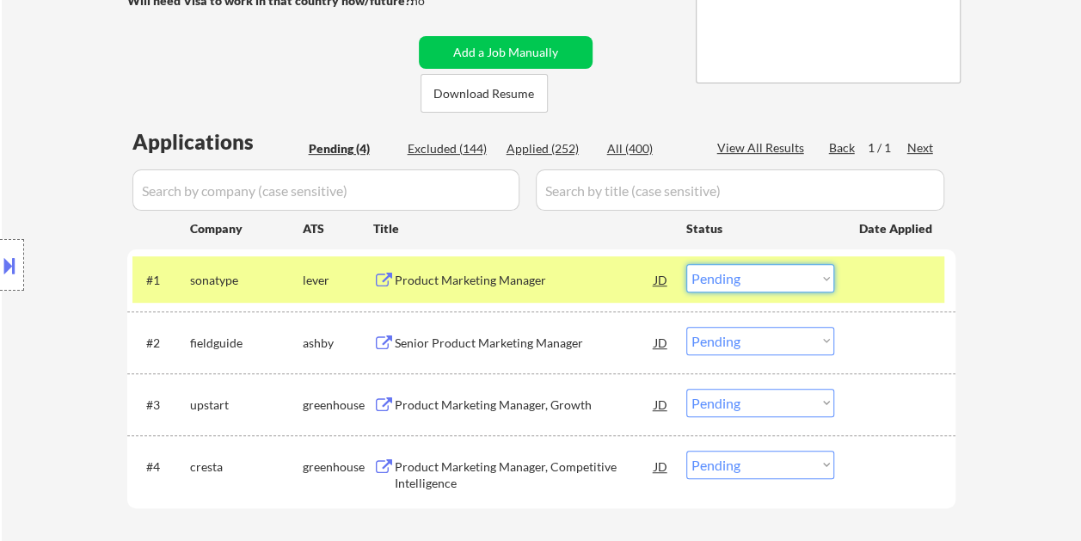
click at [829, 274] on select "Choose an option... Pending Applied Excluded (Questions) Excluded (Expired) Exc…" at bounding box center [760, 278] width 148 height 28
click at [686, 264] on select "Choose an option... Pending Applied Excluded (Questions) Excluded (Expired) Exc…" at bounding box center [760, 278] width 148 height 28
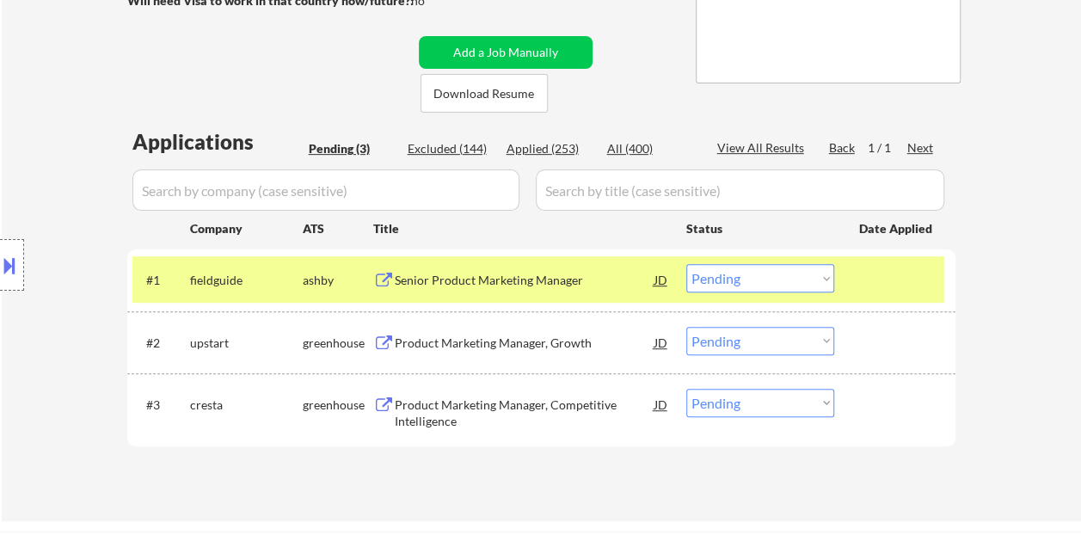
click at [920, 294] on div at bounding box center [897, 279] width 76 height 31
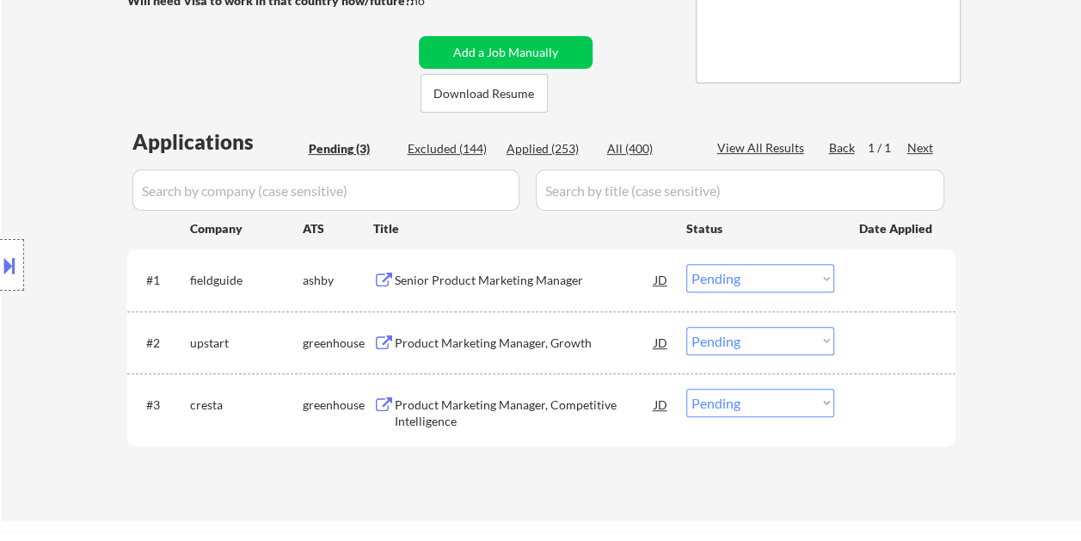
click at [894, 283] on div at bounding box center [897, 279] width 76 height 31
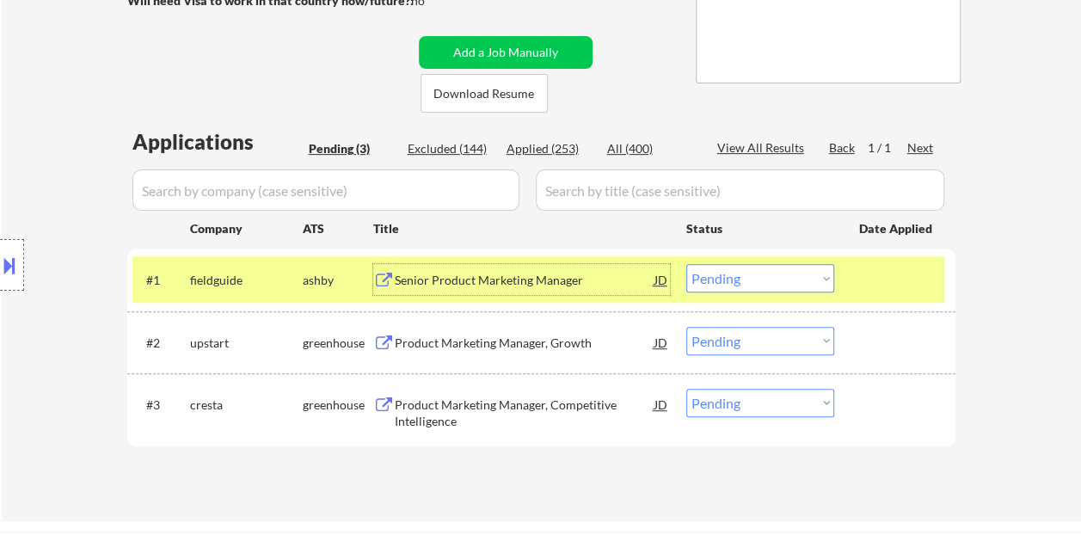
click at [590, 277] on div "Senior Product Marketing Manager" at bounding box center [525, 280] width 260 height 17
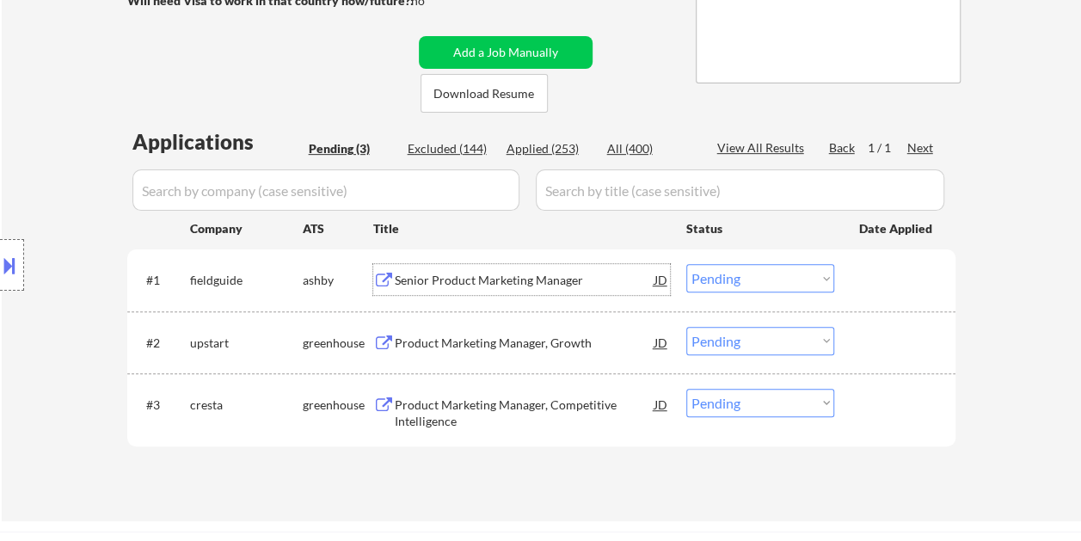
click at [864, 286] on div at bounding box center [897, 279] width 76 height 31
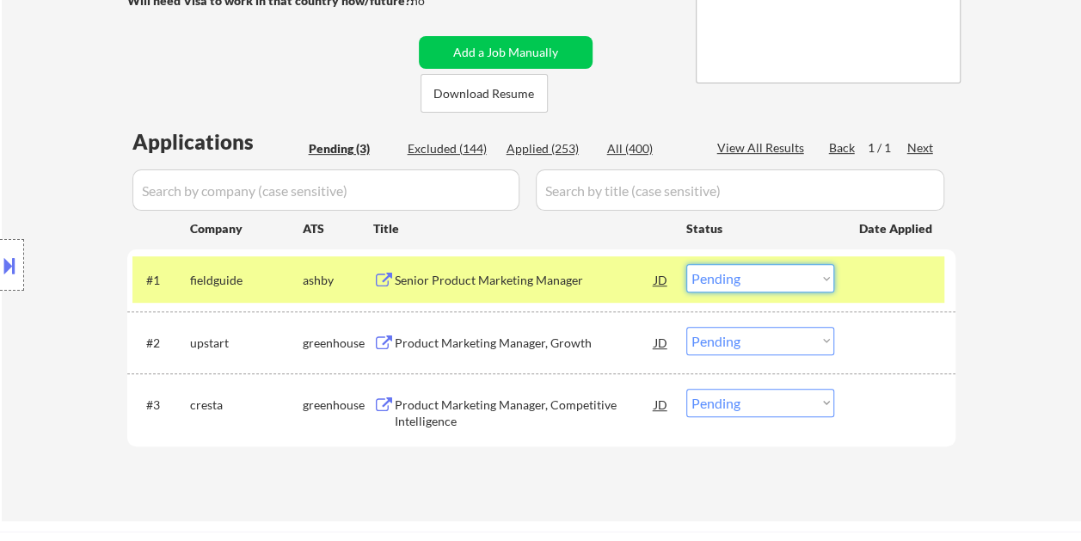
click at [822, 280] on select "Choose an option... Pending Applied Excluded (Questions) Excluded (Expired) Exc…" at bounding box center [760, 278] width 148 height 28
click at [686, 264] on select "Choose an option... Pending Applied Excluded (Questions) Excluded (Expired) Exc…" at bounding box center [760, 278] width 148 height 28
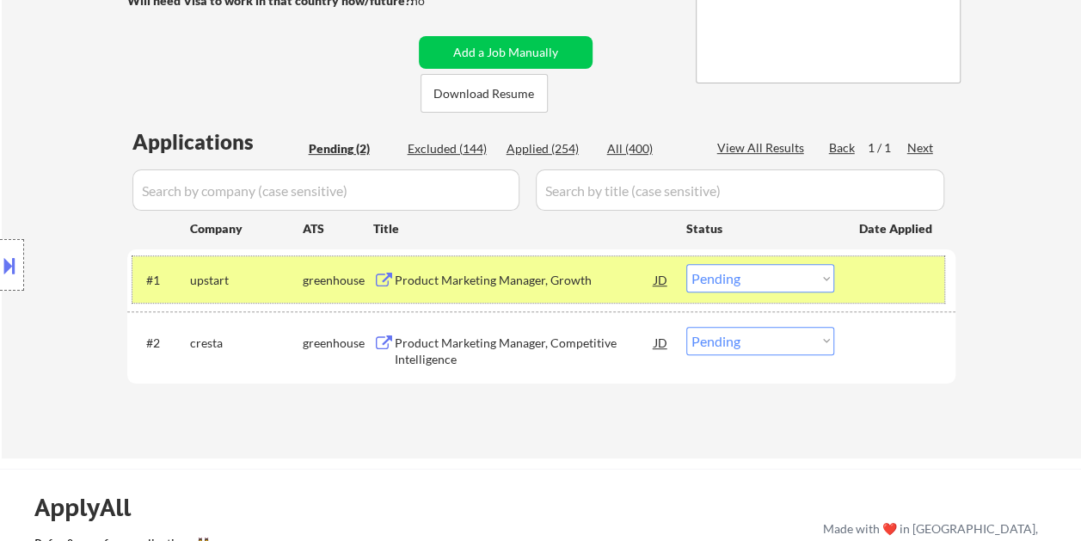
click at [504, 263] on div "#1 upstart greenhouse Product Marketing Manager, Growth JD Choose an option... …" at bounding box center [538, 279] width 812 height 46
drag, startPoint x: 504, startPoint y: 263, endPoint x: 502, endPoint y: 277, distance: 13.9
click at [502, 277] on div "Product Marketing Manager, Growth" at bounding box center [525, 280] width 260 height 17
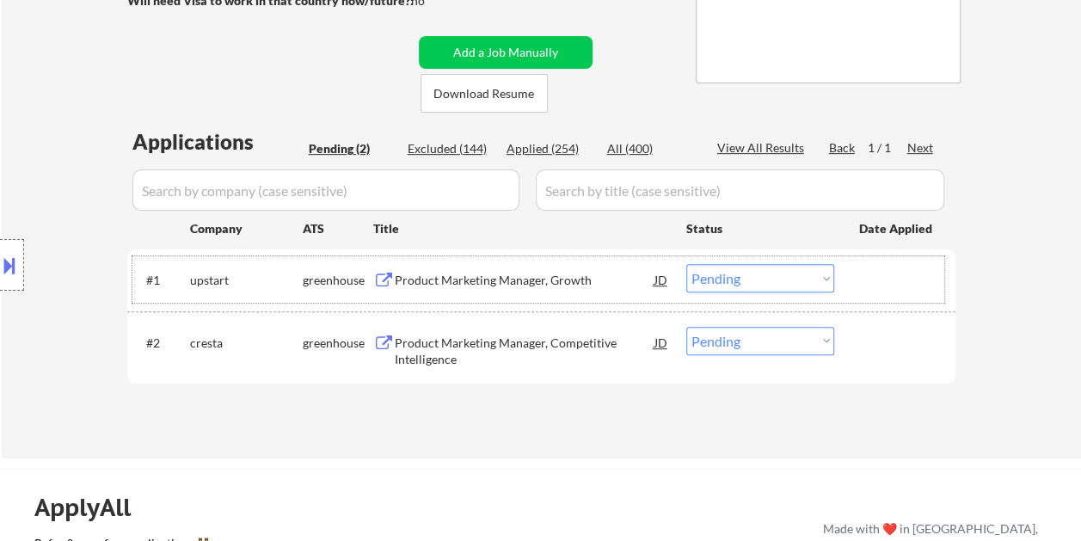
click at [865, 280] on div at bounding box center [897, 279] width 76 height 31
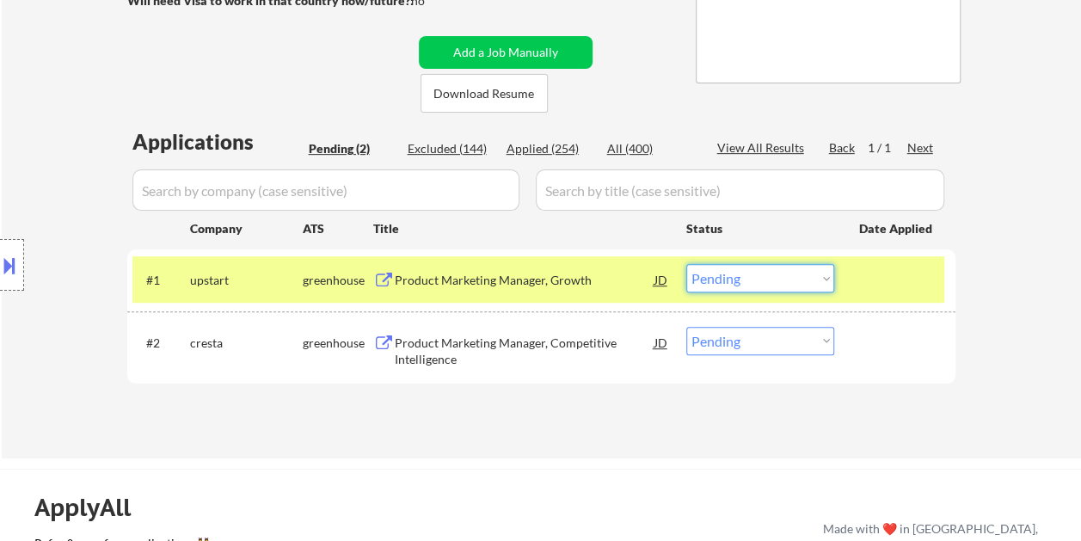
click at [831, 274] on select "Choose an option... Pending Applied Excluded (Questions) Excluded (Expired) Exc…" at bounding box center [760, 278] width 148 height 28
click at [686, 264] on select "Choose an option... Pending Applied Excluded (Questions) Excluded (Expired) Exc…" at bounding box center [760, 278] width 148 height 28
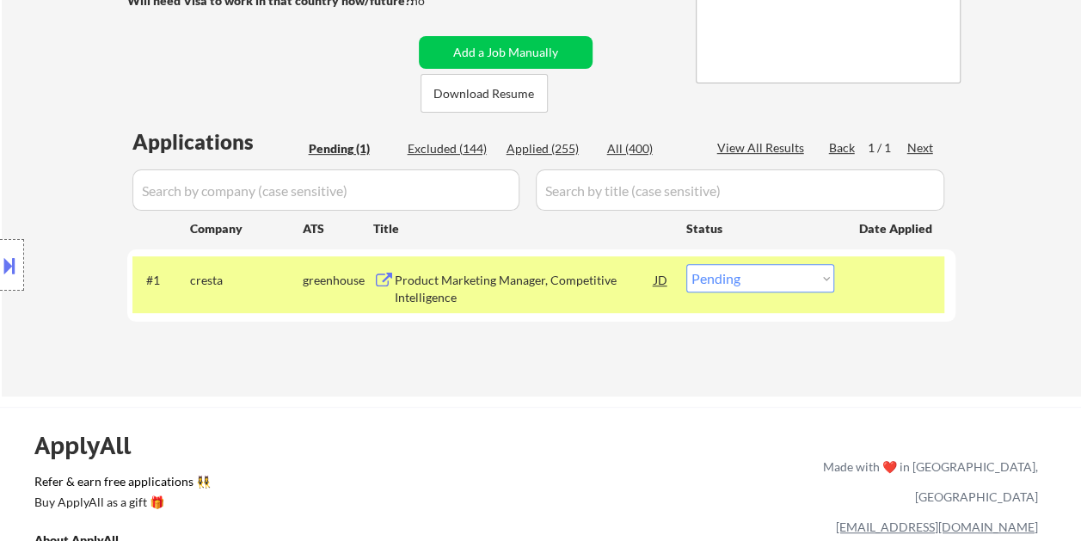
click at [504, 275] on div "Product Marketing Manager, Competitive Intelligence" at bounding box center [525, 289] width 260 height 34
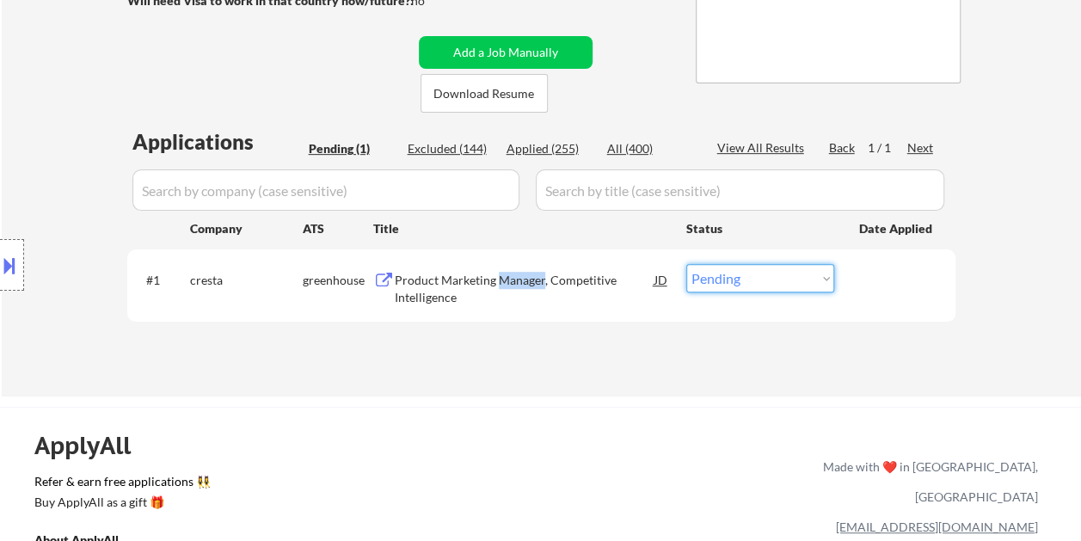
click at [786, 287] on select "Choose an option... Pending Applied Excluded (Questions) Excluded (Expired) Exc…" at bounding box center [760, 278] width 148 height 28
select select ""applied""
click at [686, 264] on select "Choose an option... Pending Applied Excluded (Questions) Excluded (Expired) Exc…" at bounding box center [760, 278] width 148 height 28
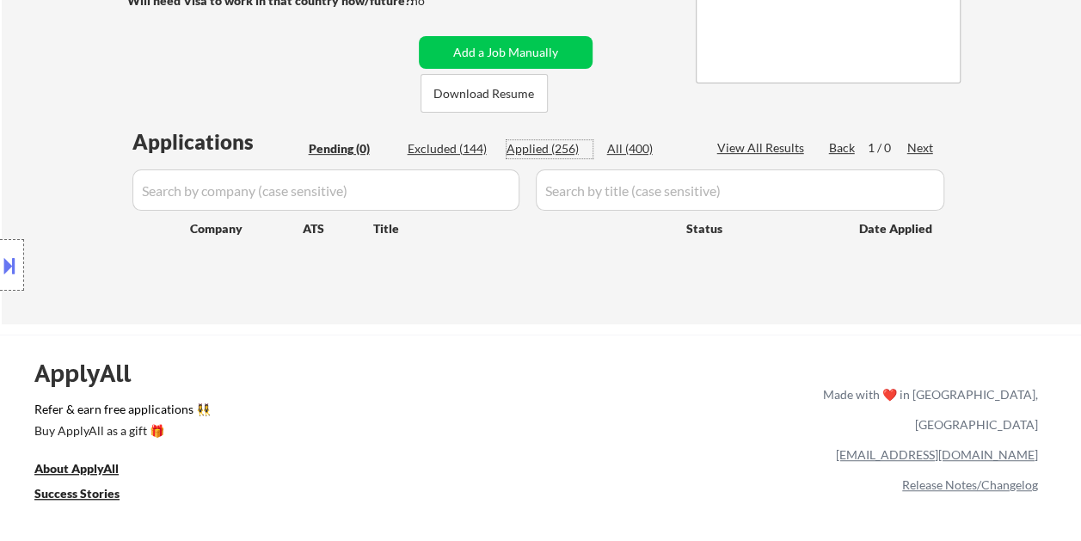
click at [541, 155] on div "Applied (256)" at bounding box center [550, 148] width 86 height 17
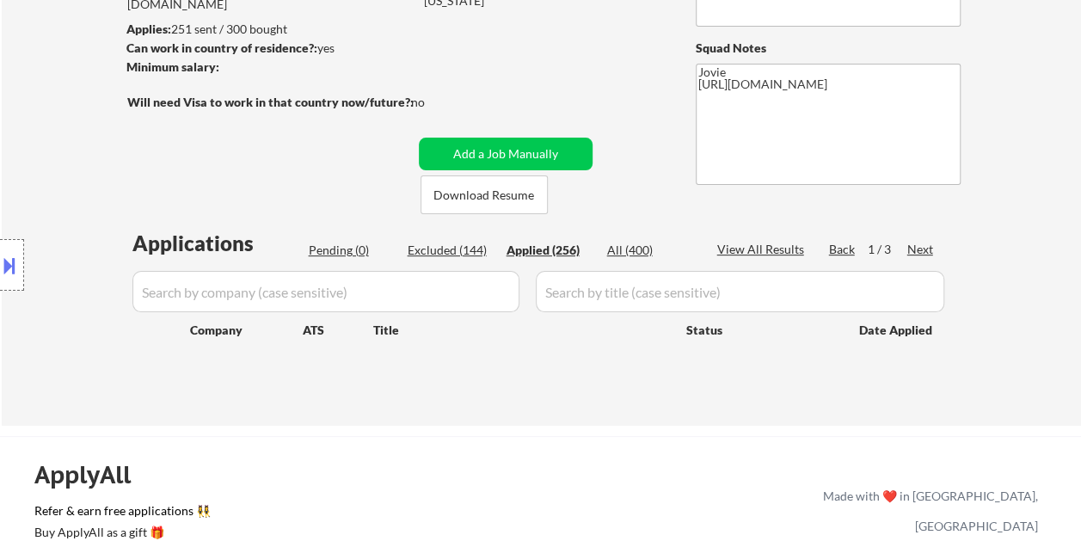
select select ""applied""
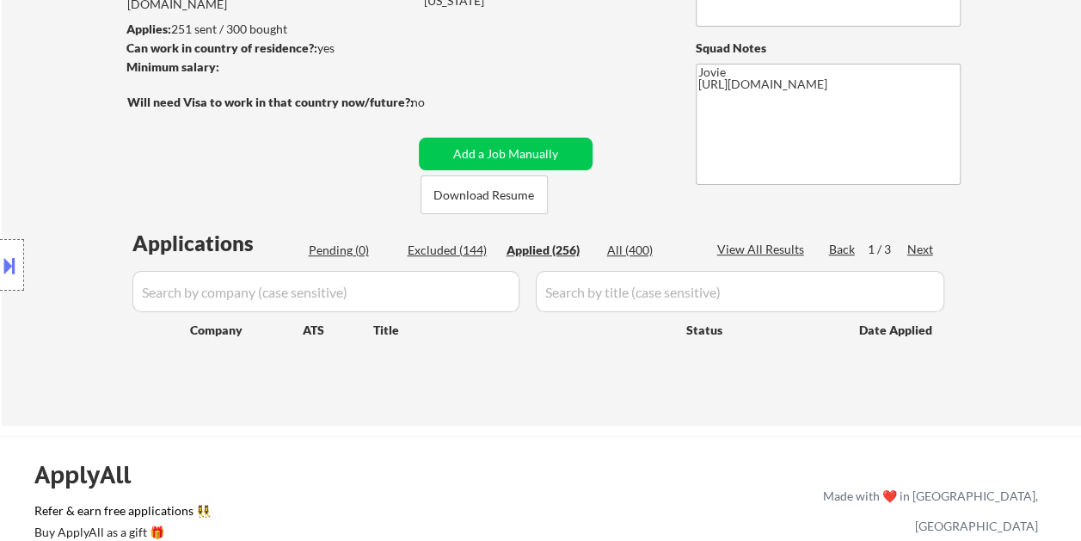
select select ""applied""
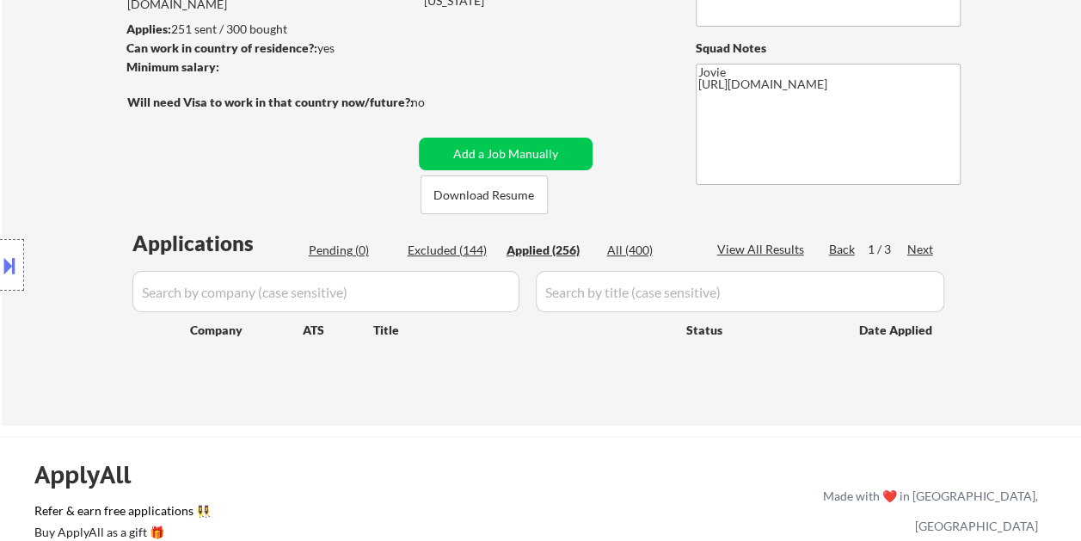
select select ""applied""
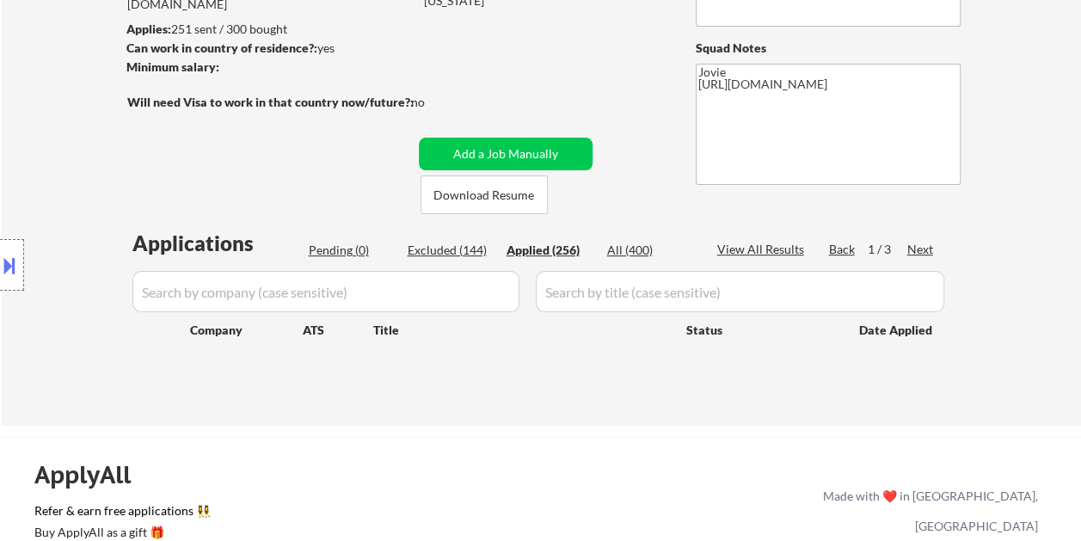
select select ""applied""
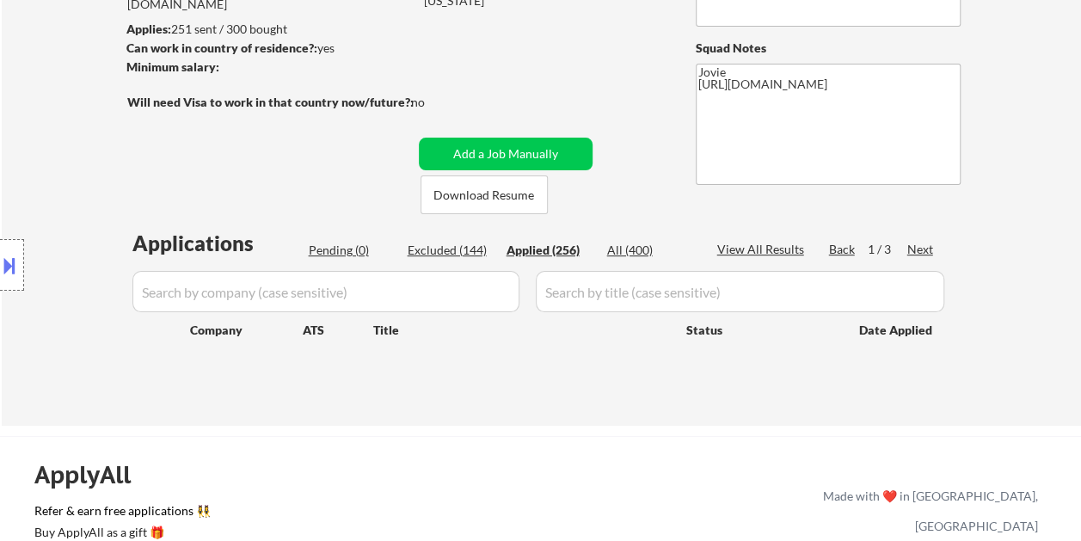
select select ""applied""
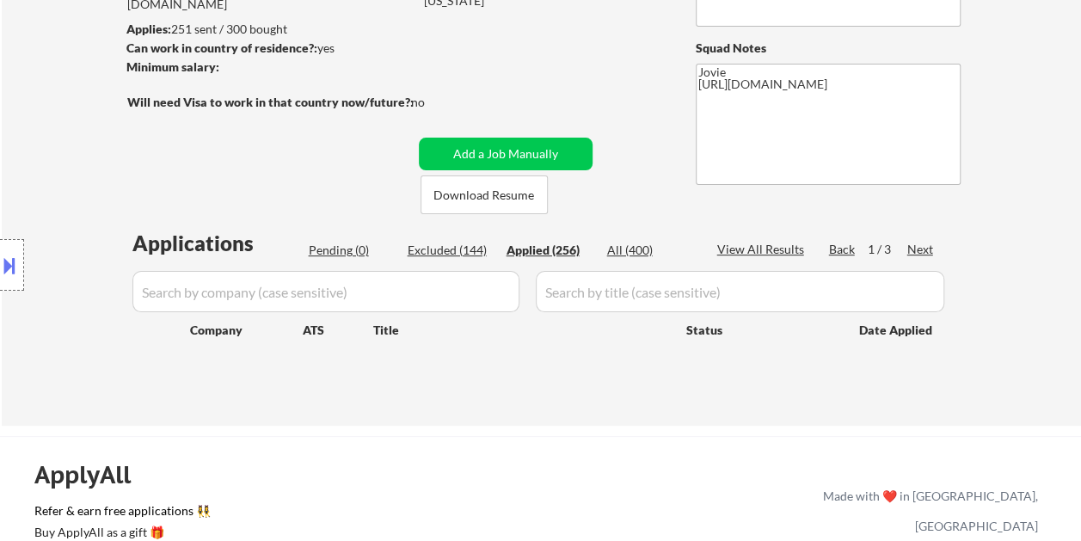
select select ""applied""
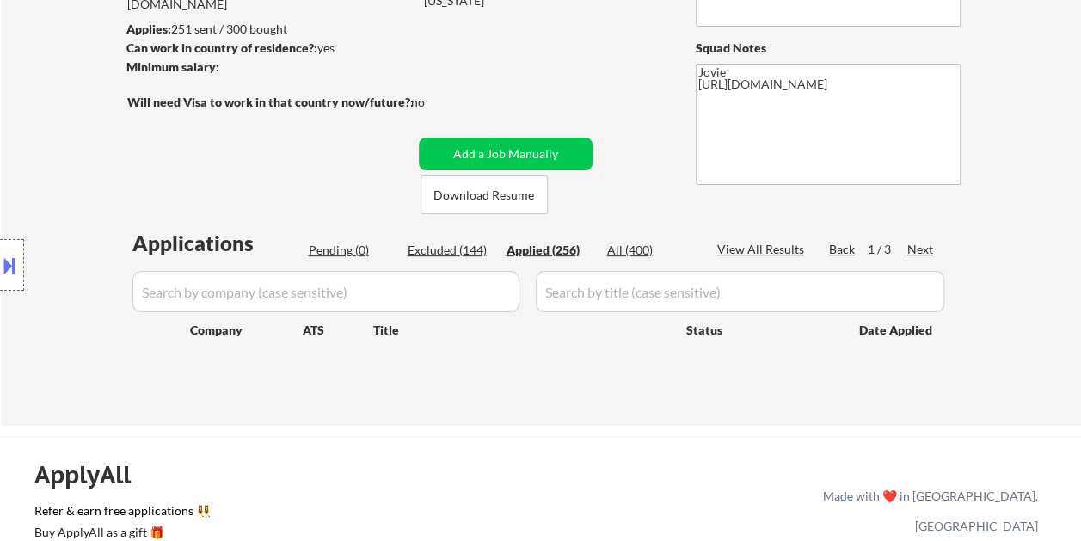
select select ""applied""
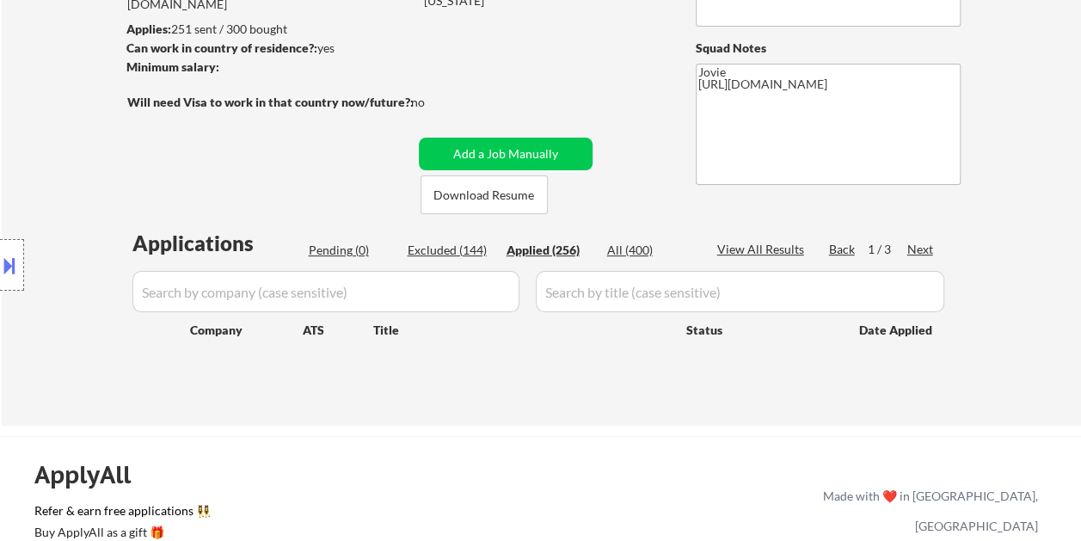
select select ""applied""
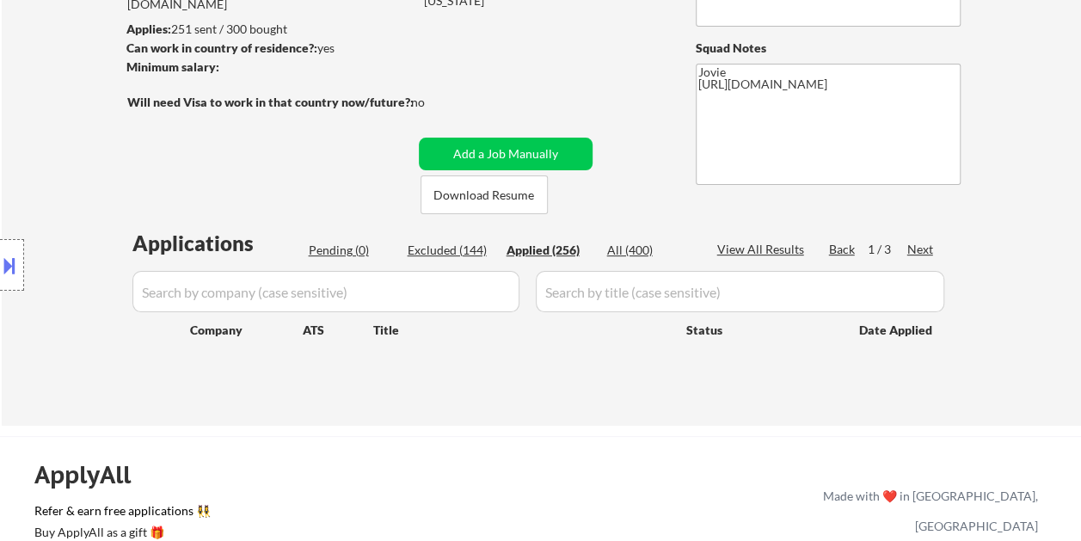
select select ""applied""
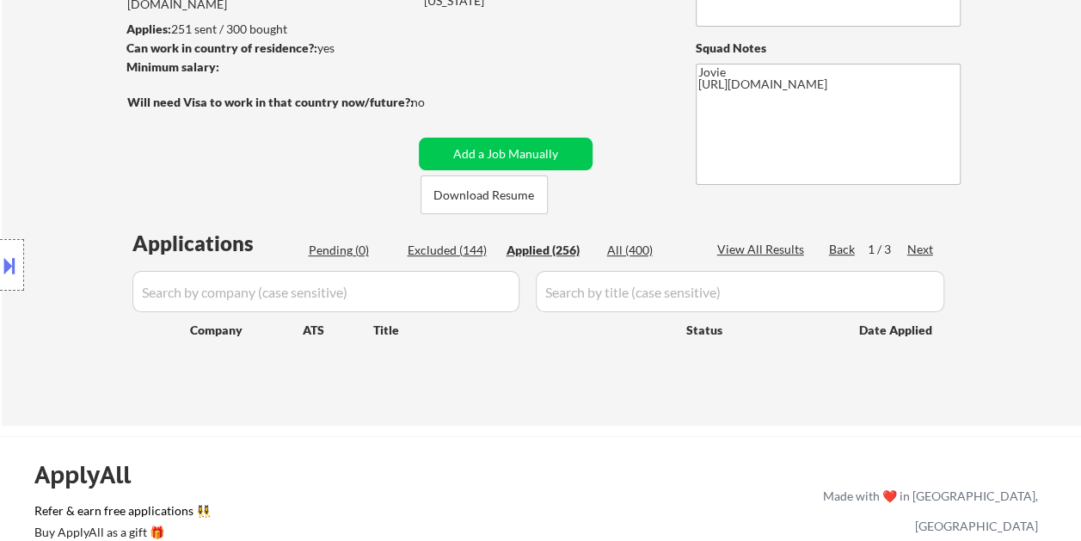
select select ""applied""
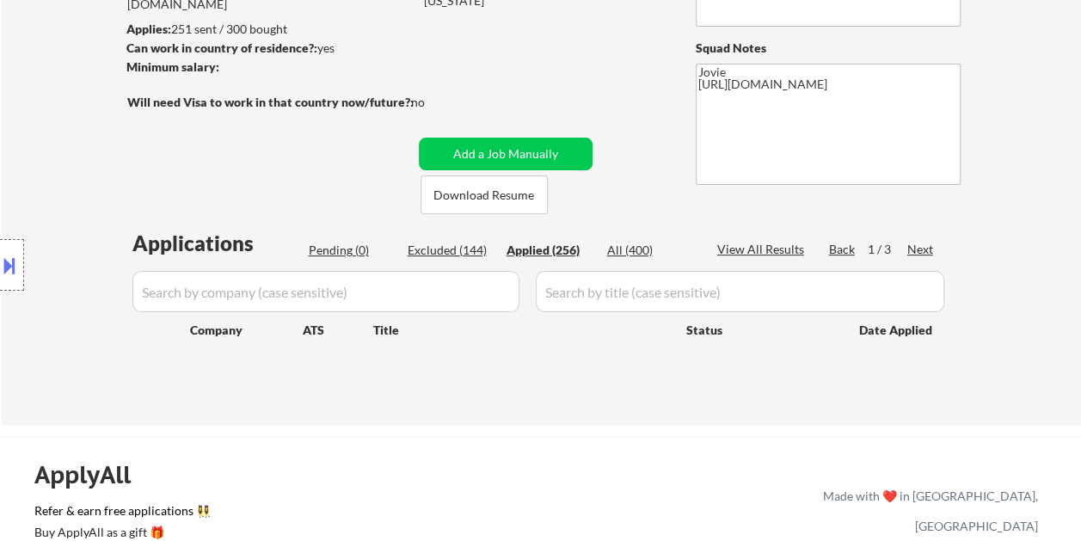
select select ""applied""
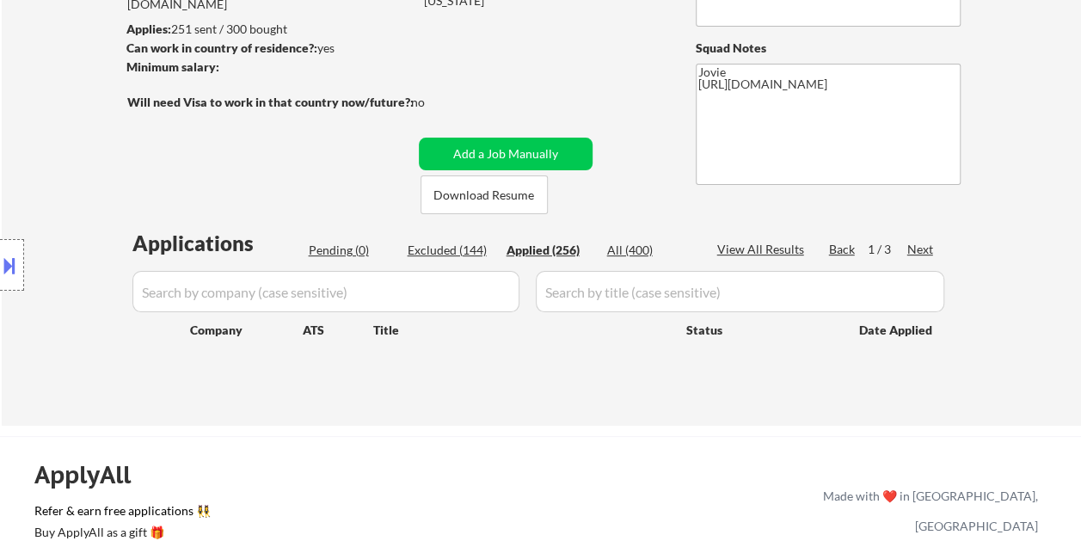
select select ""applied""
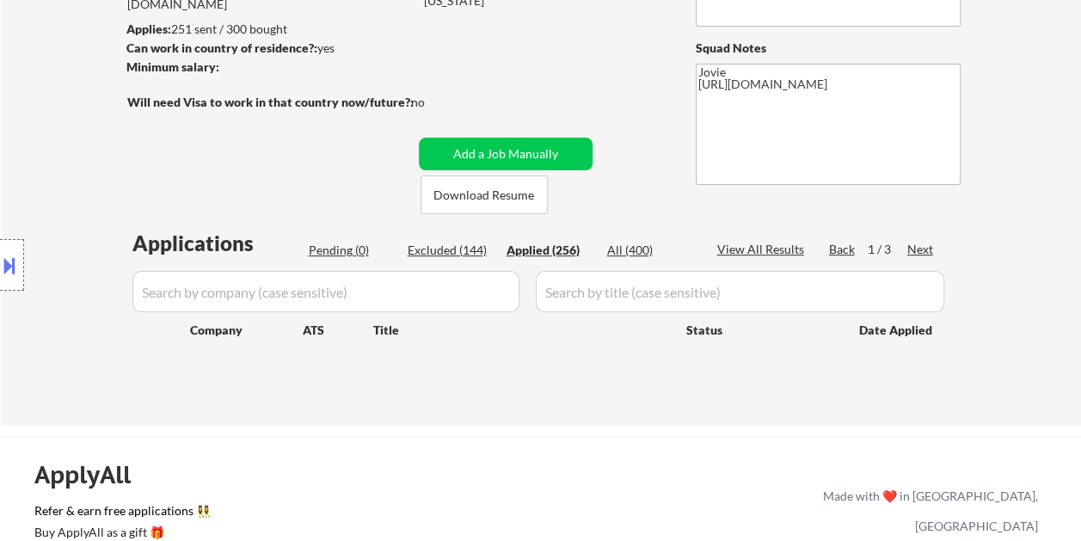
select select ""applied""
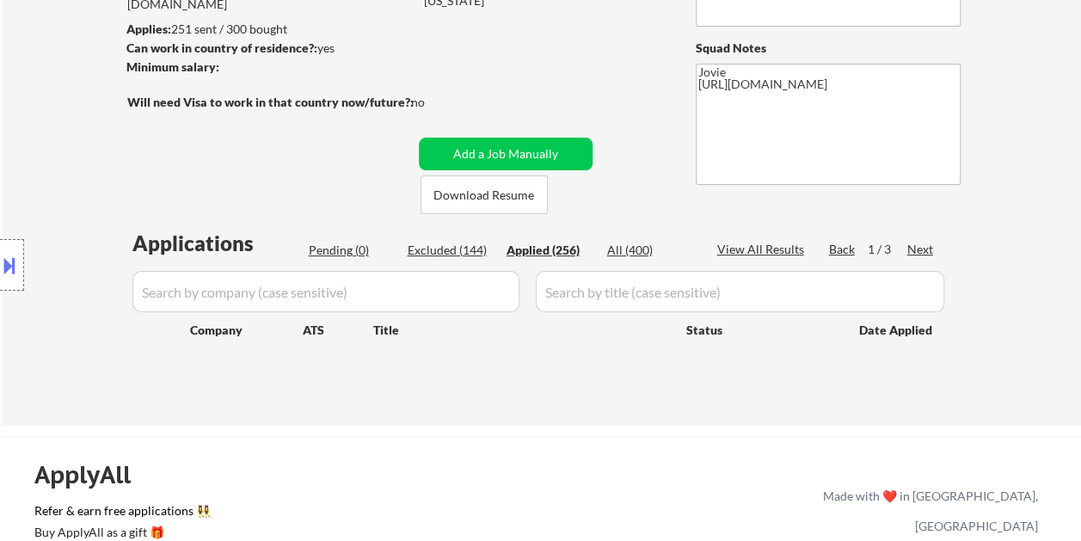
select select ""applied""
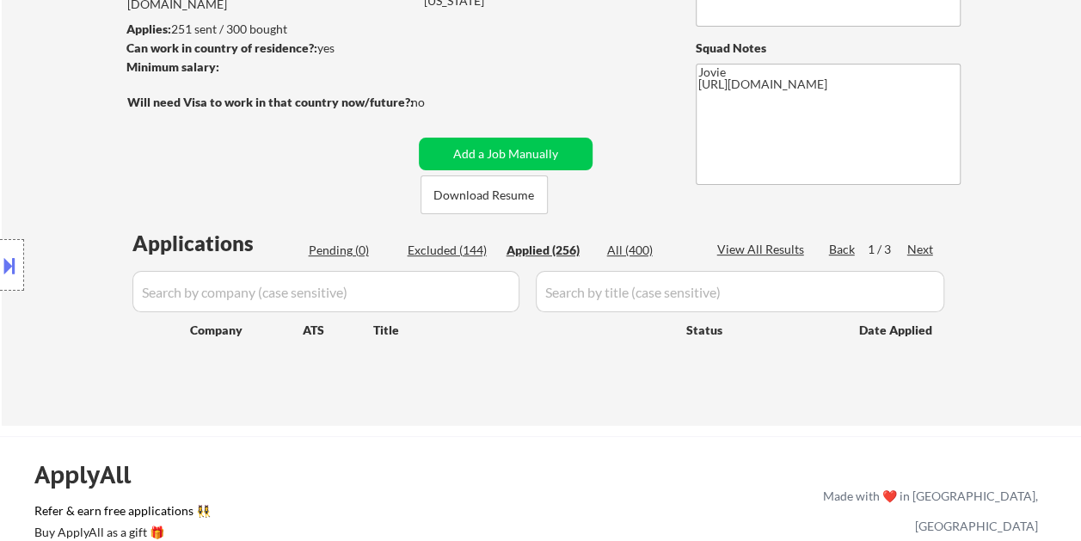
select select ""applied""
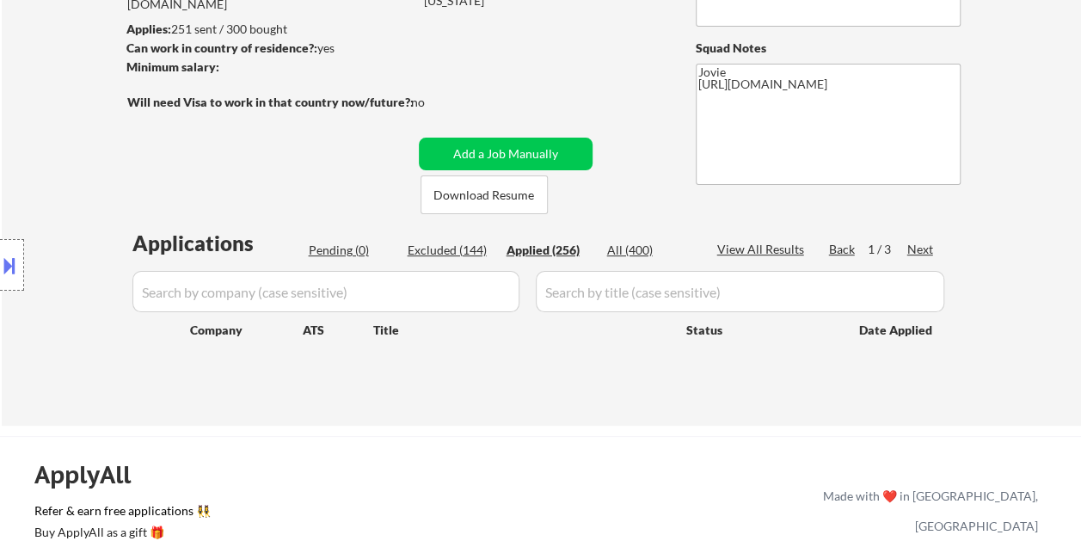
select select ""applied""
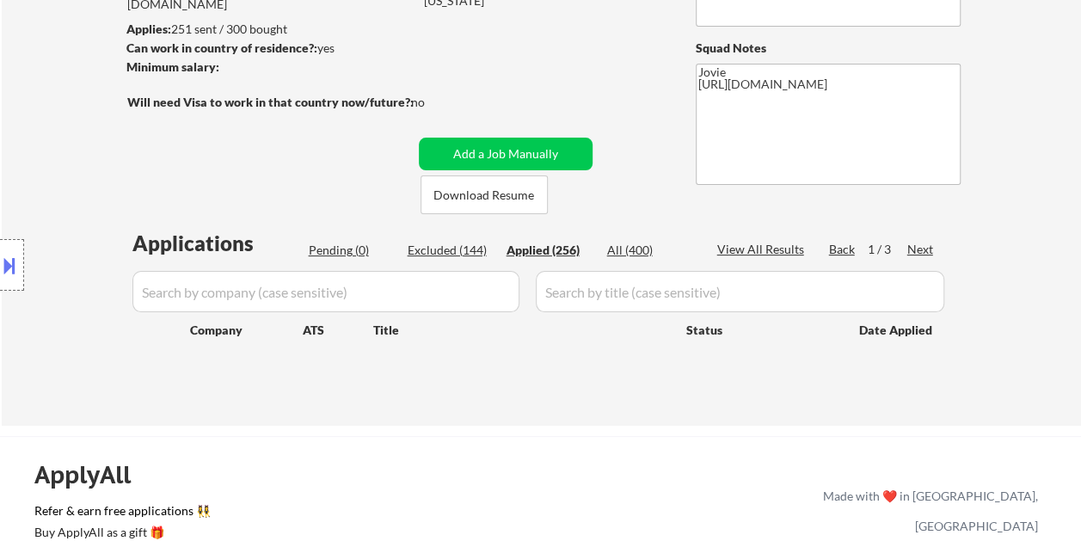
select select ""applied""
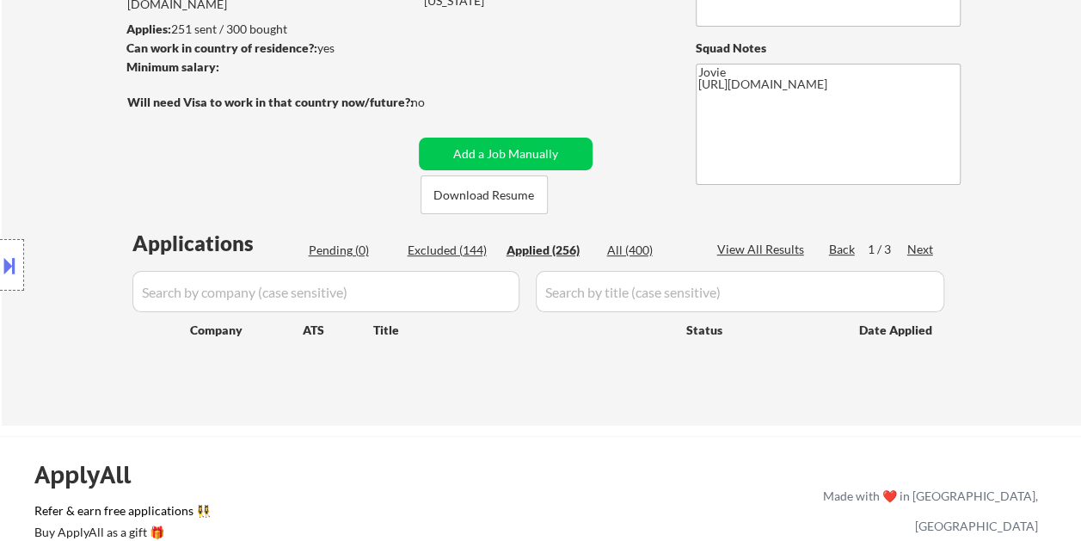
select select ""applied""
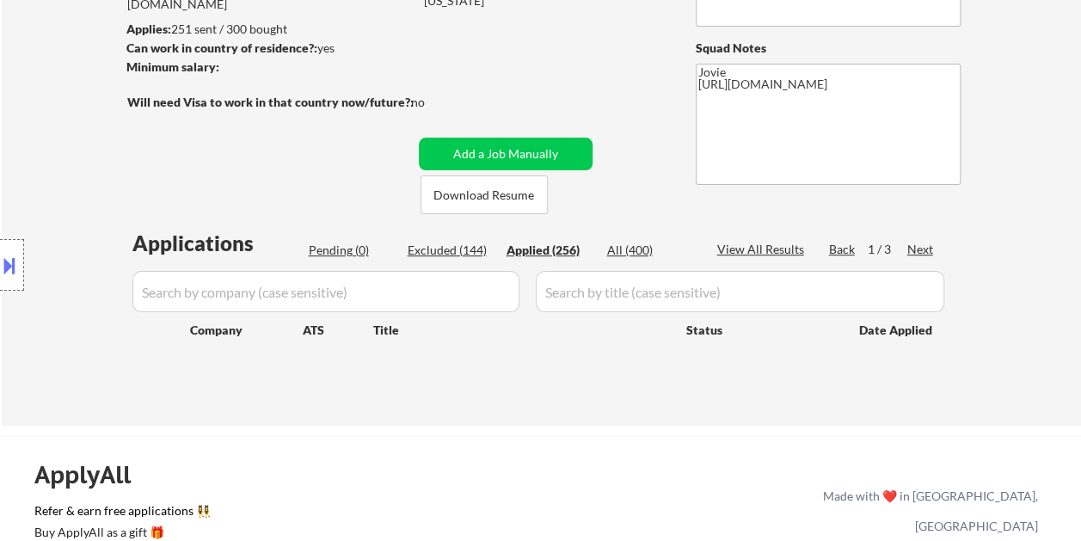
select select ""applied""
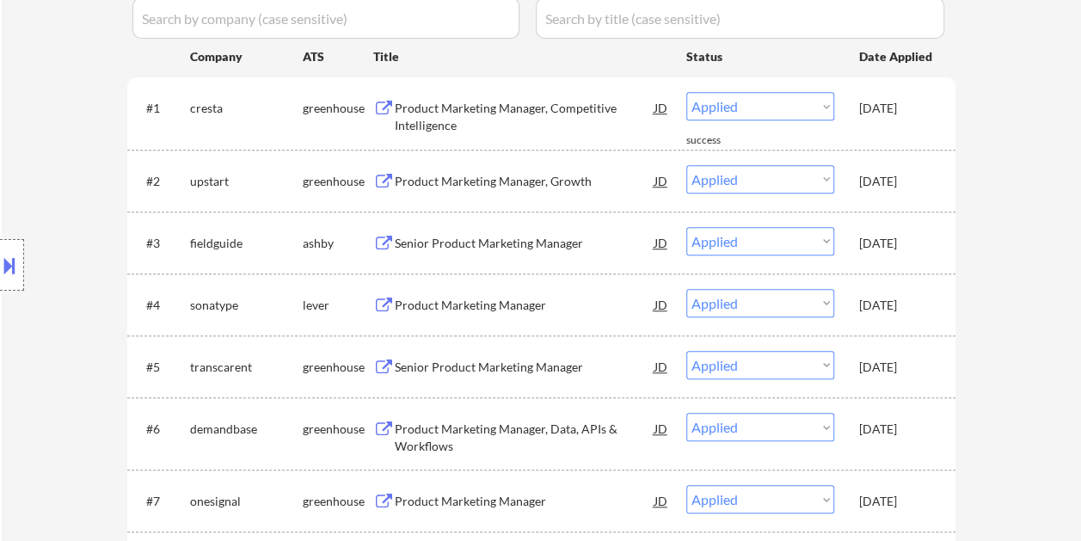
scroll to position [0, 0]
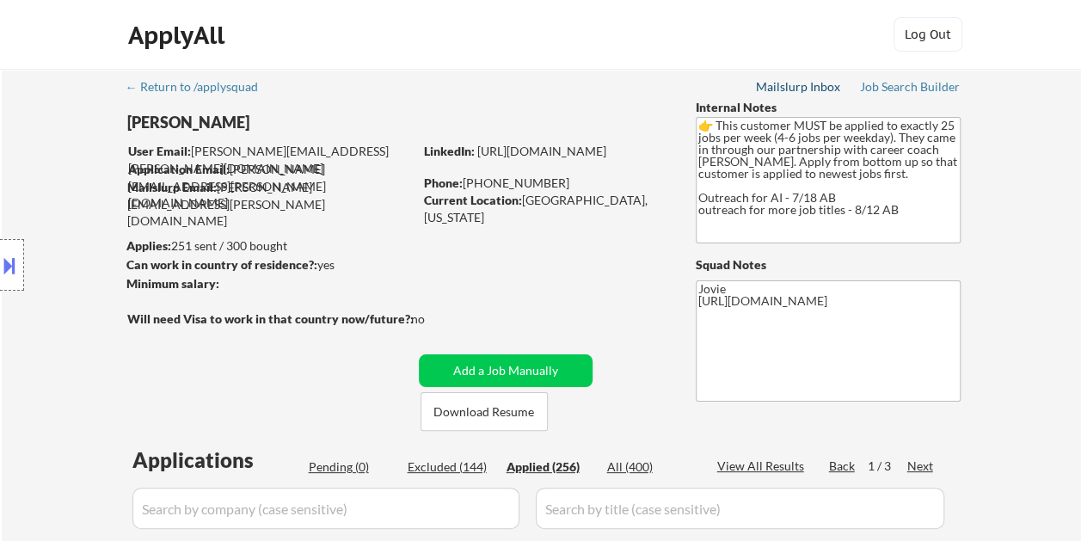
click at [796, 91] on div "Mailslurp Inbox" at bounding box center [799, 87] width 86 height 12
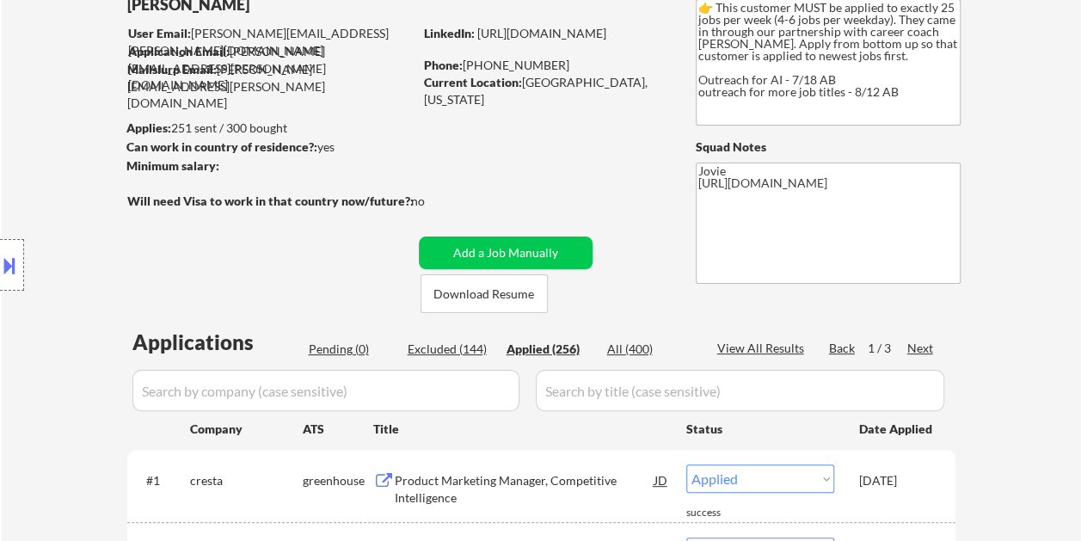
scroll to position [117, 0]
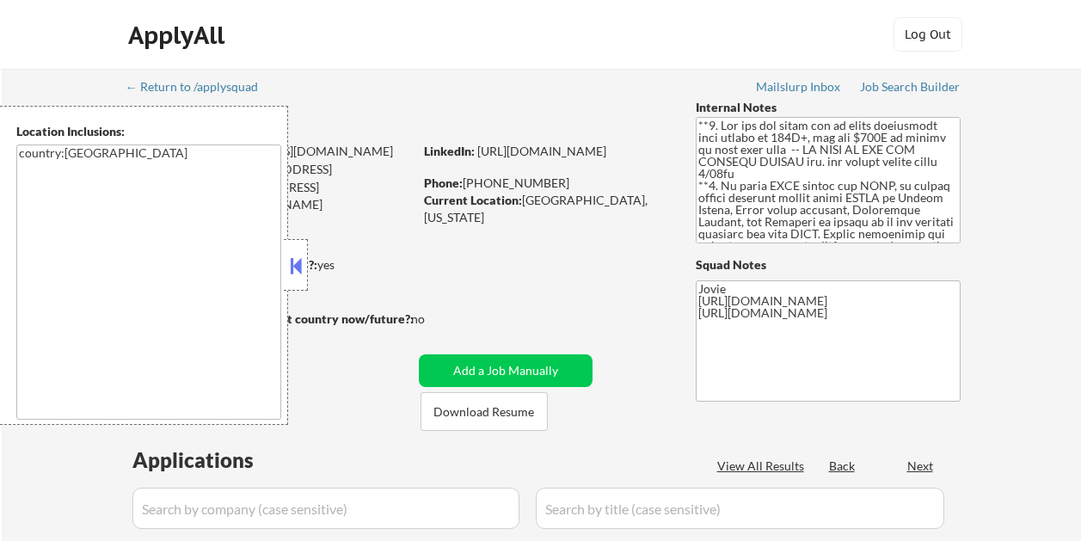
select select ""pending""
click at [295, 255] on button at bounding box center [295, 266] width 19 height 26
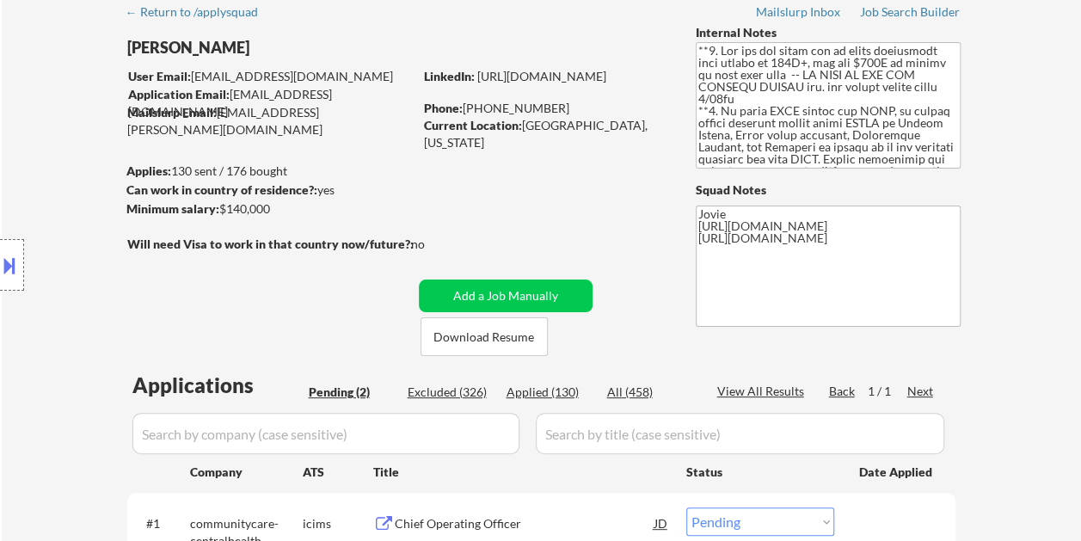
scroll to position [68, 0]
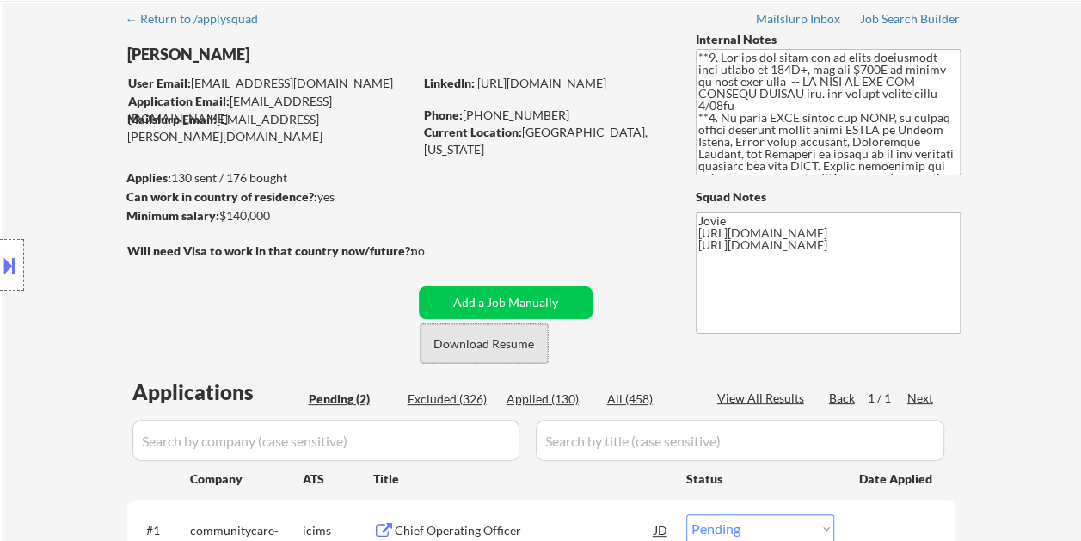
click at [453, 337] on button "Download Resume" at bounding box center [484, 343] width 127 height 39
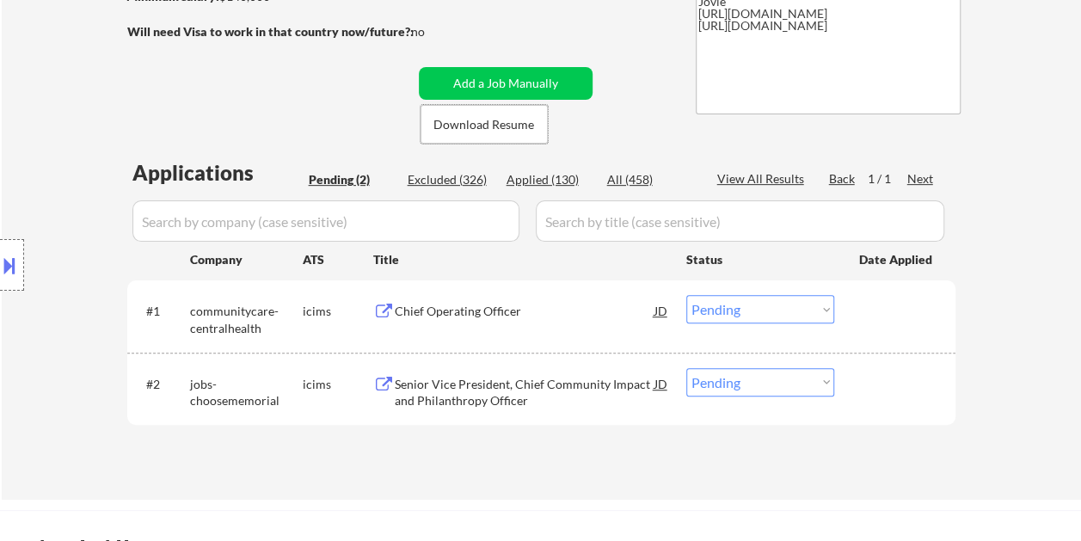
scroll to position [289, 0]
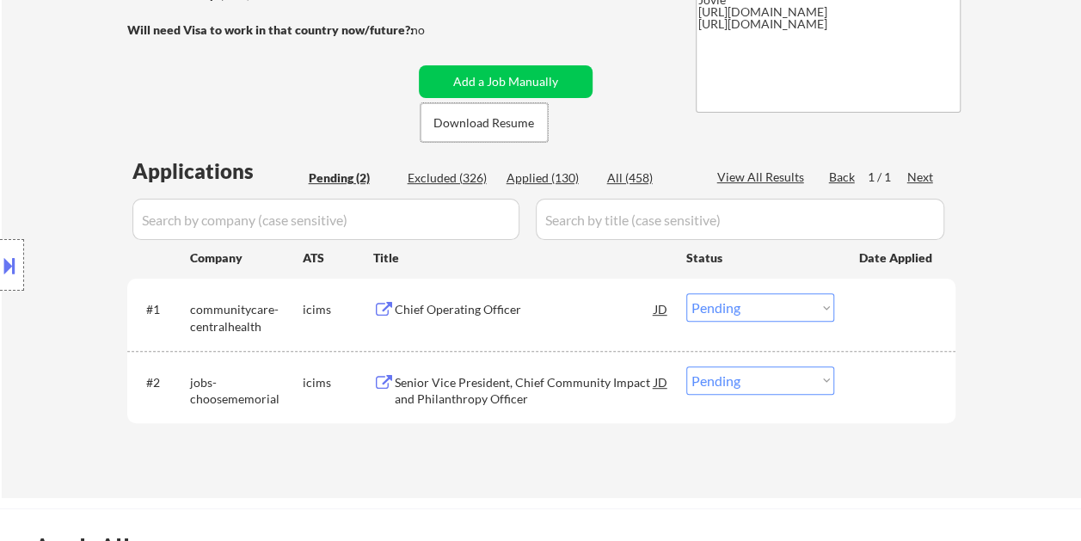
click at [484, 323] on div "Chief Operating Officer" at bounding box center [525, 308] width 260 height 31
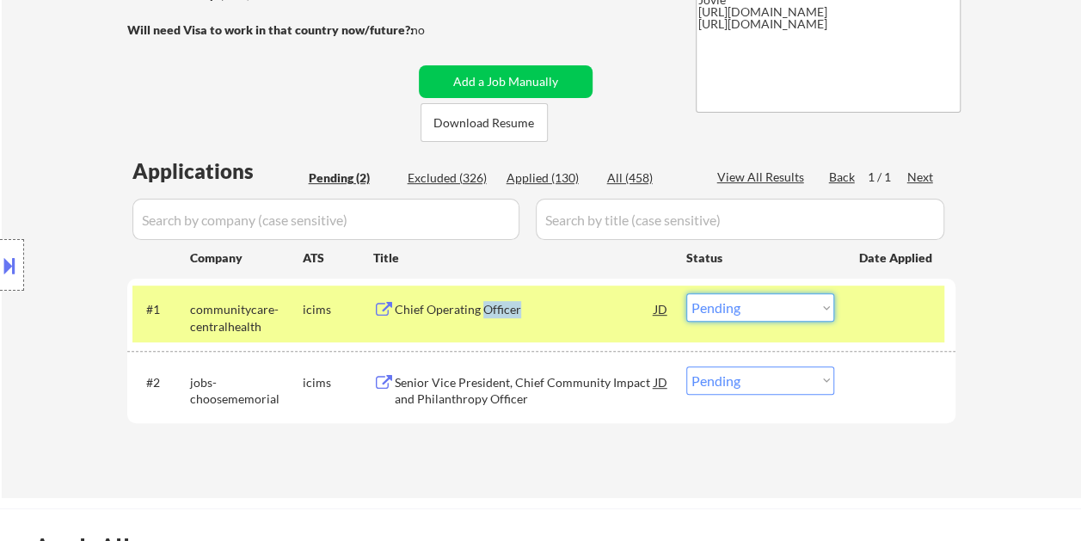
click at [812, 309] on select "Choose an option... Pending Applied Excluded (Questions) Excluded (Expired) Exc…" at bounding box center [760, 307] width 148 height 28
click at [686, 293] on select "Choose an option... Pending Applied Excluded (Questions) Excluded (Expired) Exc…" at bounding box center [760, 307] width 148 height 28
select select ""pending""
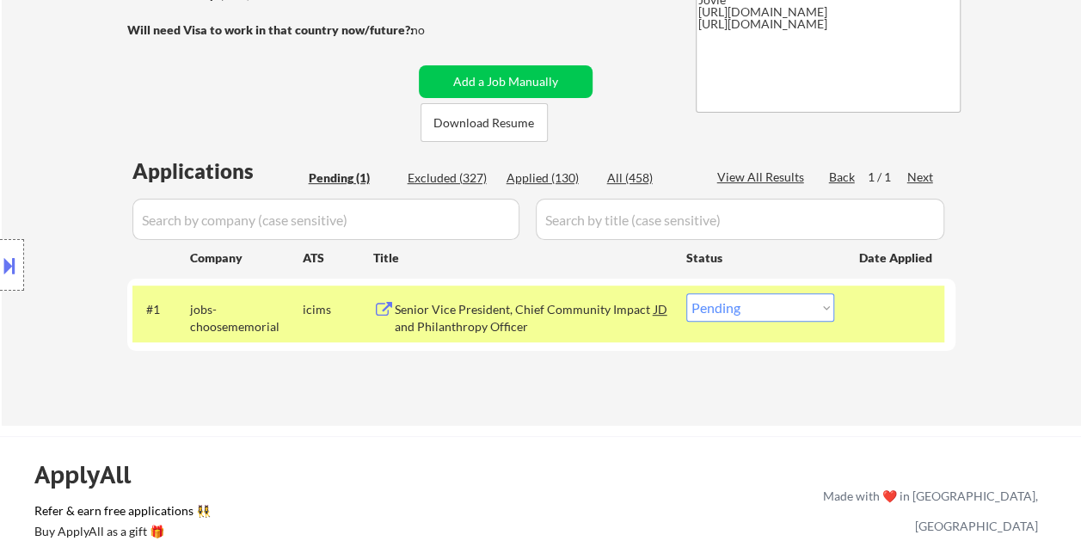
click at [532, 325] on div "Senior Vice President, Chief Community Impact and Philanthropy Officer" at bounding box center [525, 318] width 260 height 34
